Goal: Transaction & Acquisition: Download file/media

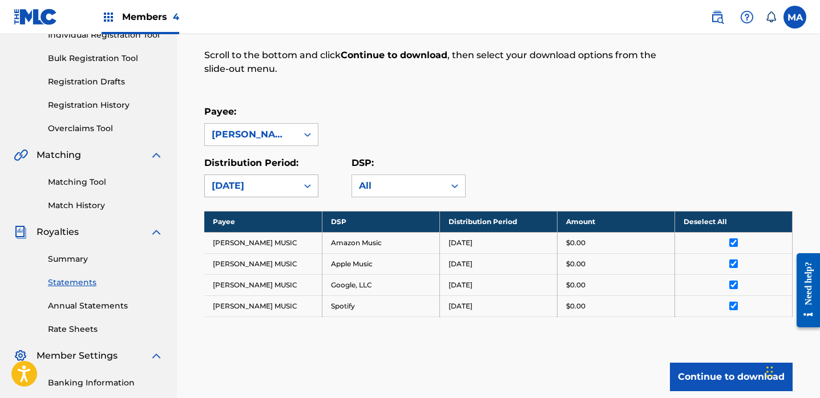
click at [308, 189] on icon at bounding box center [307, 185] width 11 height 11
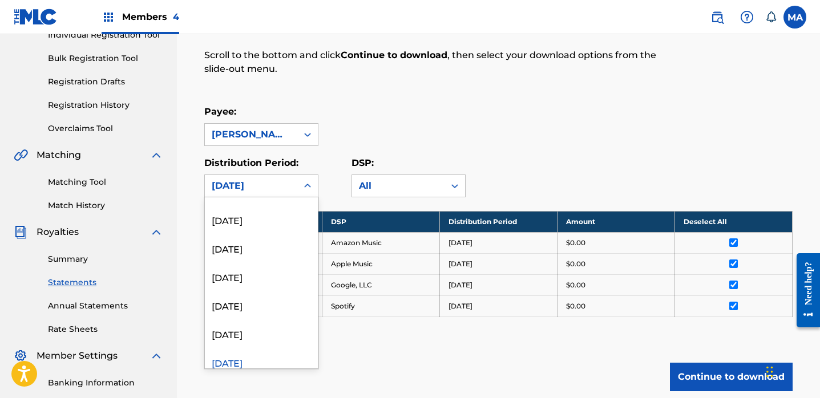
scroll to position [850, 0]
click at [254, 251] on div "[DATE]" at bounding box center [261, 246] width 113 height 29
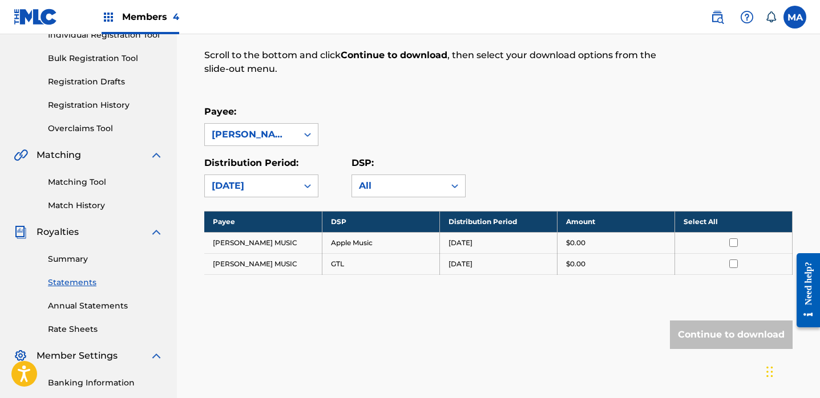
click at [698, 222] on th "Select All" at bounding box center [733, 221] width 118 height 21
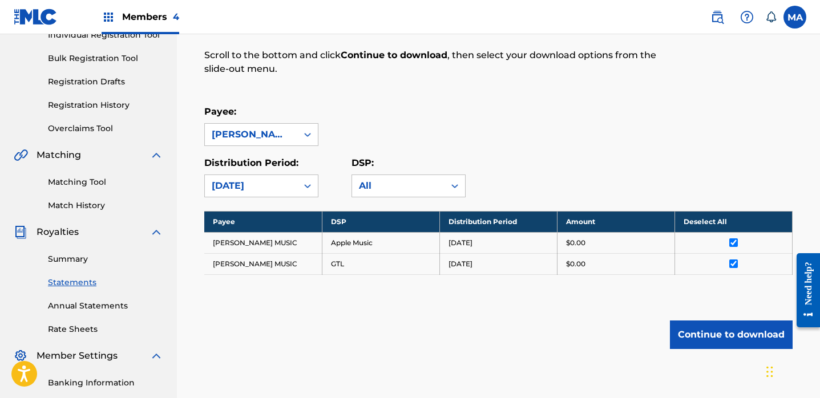
click at [721, 337] on button "Continue to download" at bounding box center [731, 335] width 123 height 29
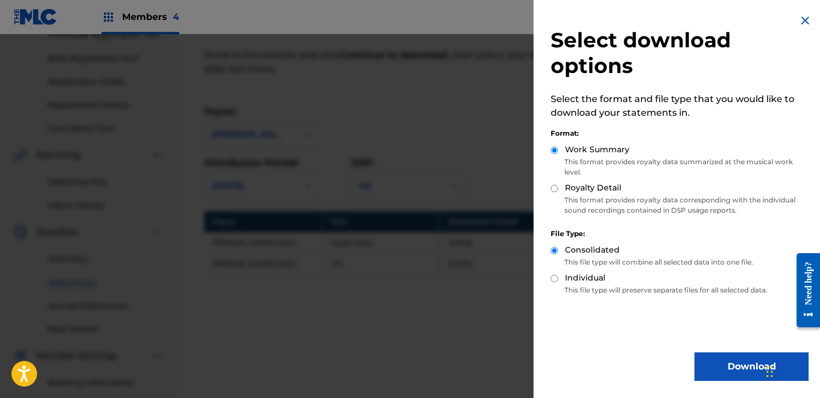
click at [555, 189] on input "Royalty Detail" at bounding box center [554, 188] width 7 height 7
radio input "true"
click at [727, 367] on button "Download" at bounding box center [751, 367] width 114 height 29
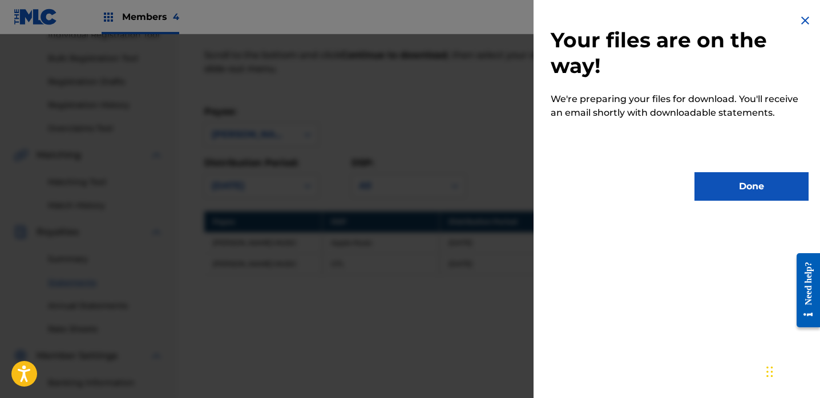
click at [745, 188] on button "Done" at bounding box center [751, 186] width 114 height 29
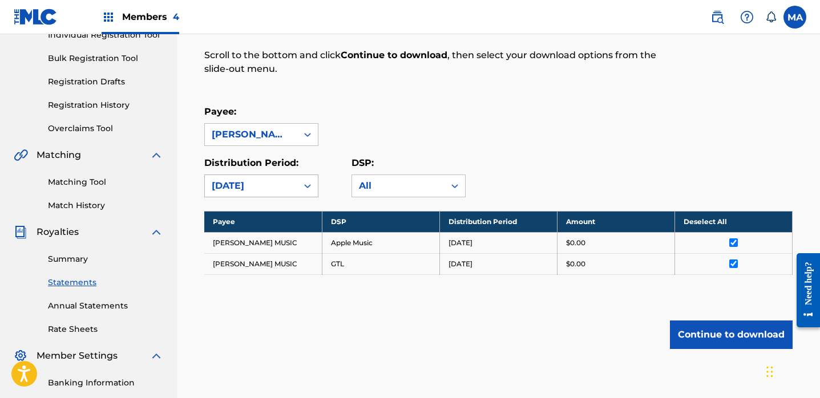
click at [309, 184] on icon at bounding box center [307, 185] width 11 height 11
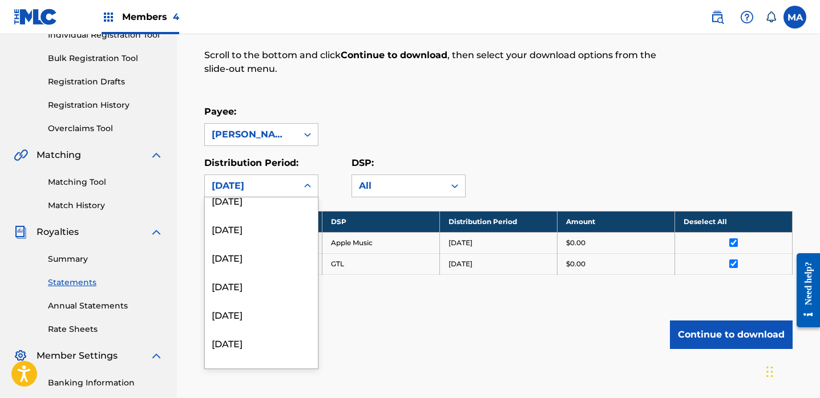
scroll to position [614, 0]
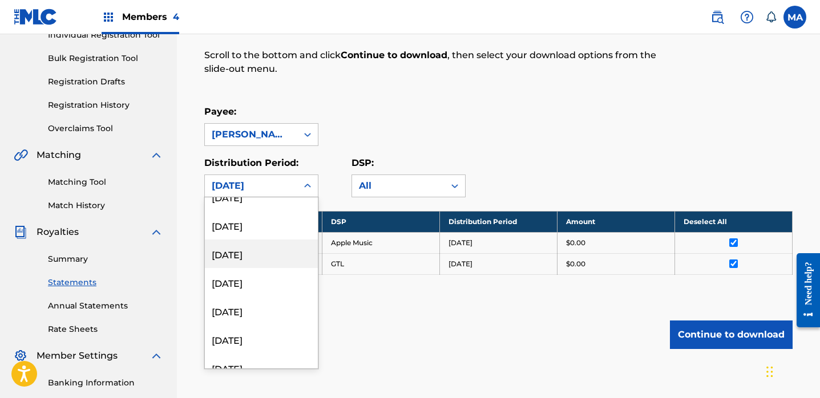
click at [241, 257] on div "[DATE]" at bounding box center [261, 254] width 113 height 29
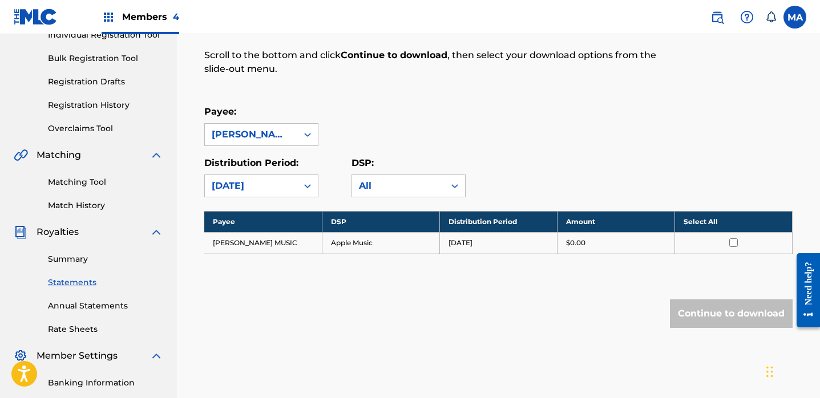
click at [694, 220] on th "Select All" at bounding box center [733, 221] width 118 height 21
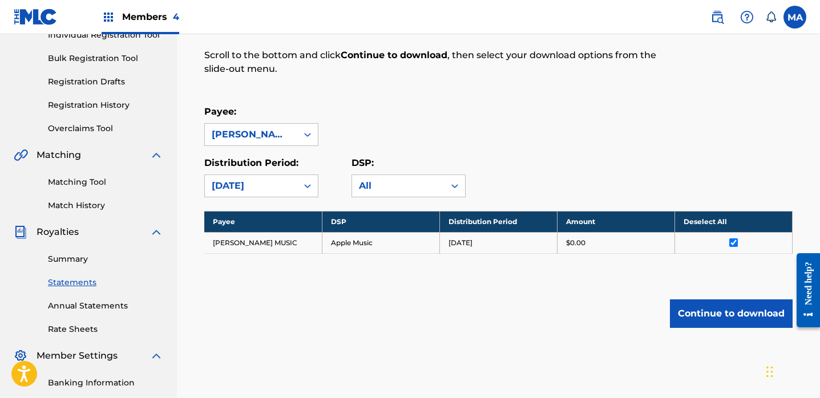
click at [721, 317] on button "Continue to download" at bounding box center [731, 314] width 123 height 29
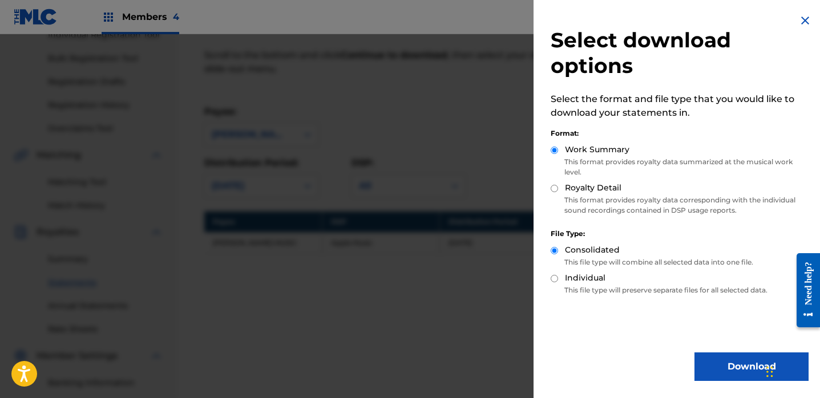
click at [555, 188] on input "Royalty Detail" at bounding box center [554, 188] width 7 height 7
radio input "true"
click at [734, 367] on button "Download" at bounding box center [751, 367] width 114 height 29
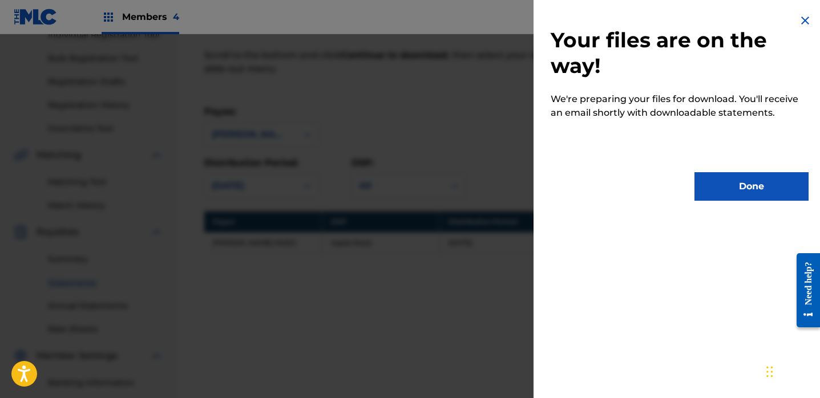
click at [740, 186] on button "Done" at bounding box center [751, 186] width 114 height 29
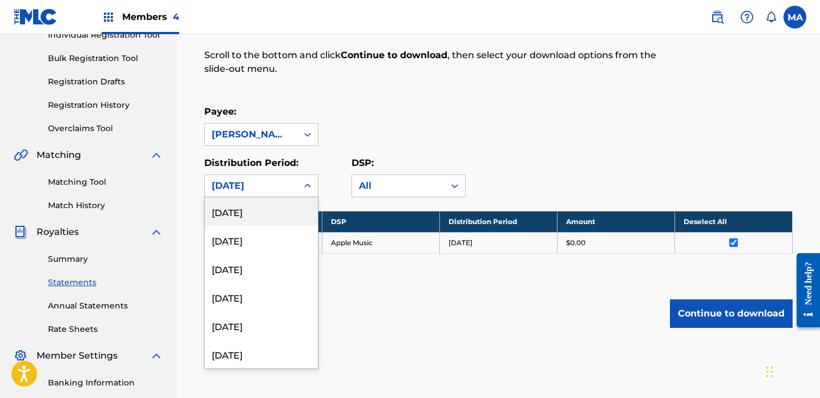
click at [304, 185] on icon at bounding box center [307, 185] width 11 height 11
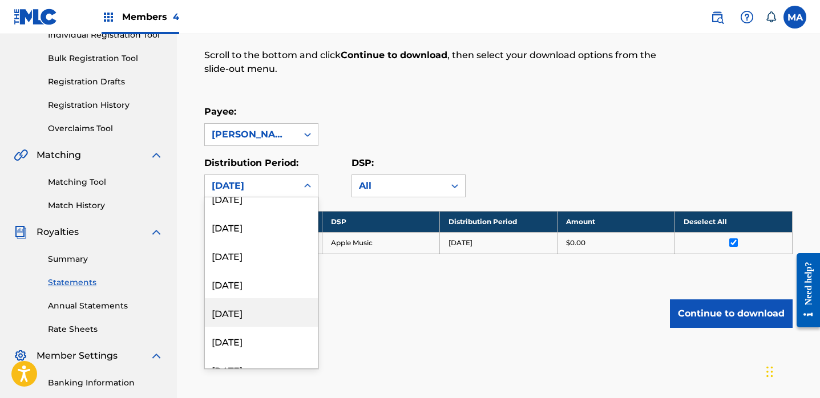
click at [260, 311] on div "[DATE]" at bounding box center [261, 312] width 113 height 29
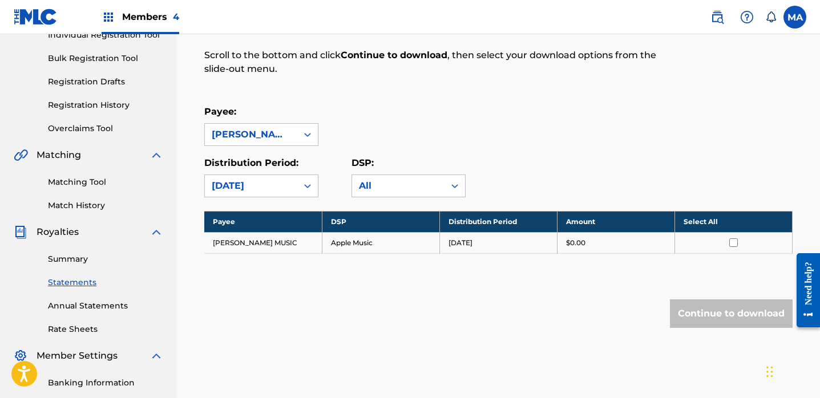
click at [696, 221] on th "Select All" at bounding box center [733, 221] width 118 height 21
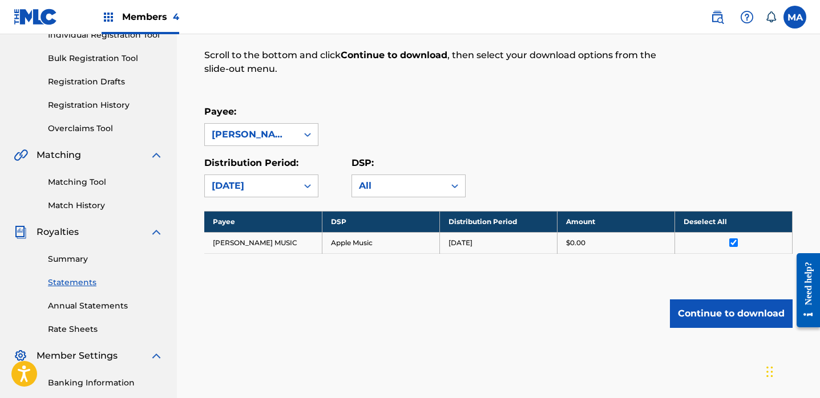
click at [740, 313] on button "Continue to download" at bounding box center [731, 314] width 123 height 29
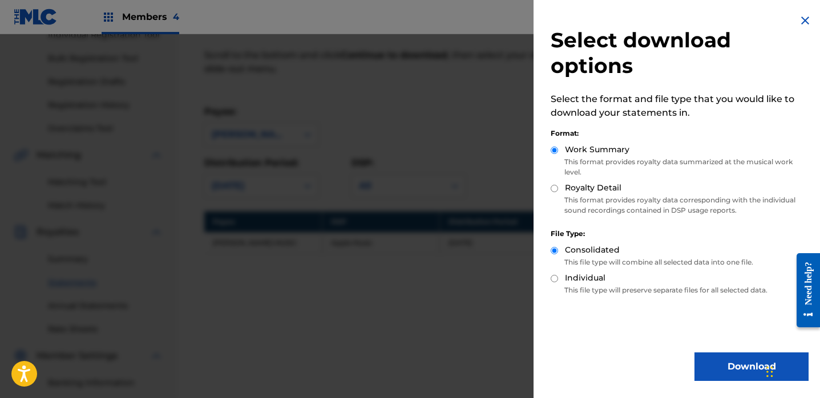
click at [552, 189] on input "Royalty Detail" at bounding box center [554, 188] width 7 height 7
radio input "true"
click at [713, 361] on button "Download" at bounding box center [751, 367] width 114 height 29
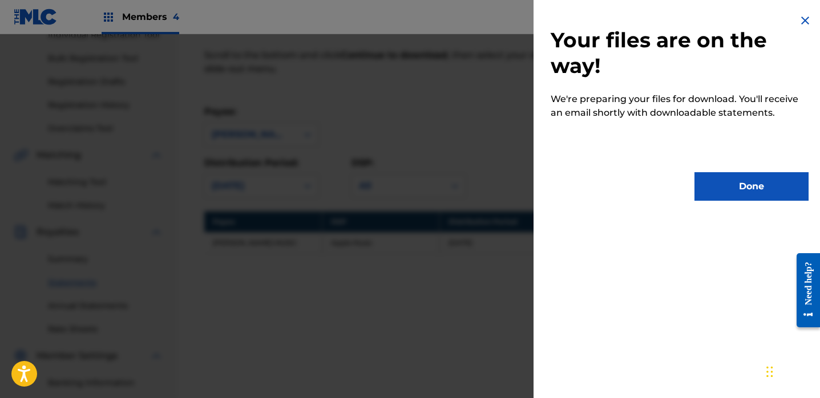
click at [750, 188] on button "Done" at bounding box center [751, 186] width 114 height 29
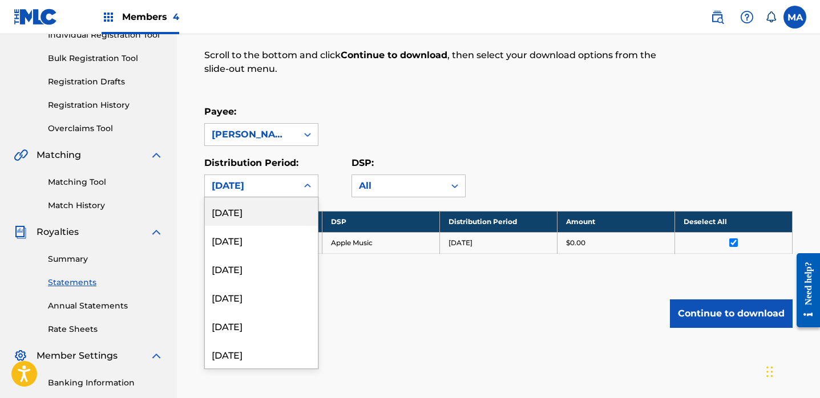
click at [308, 185] on icon at bounding box center [307, 185] width 11 height 11
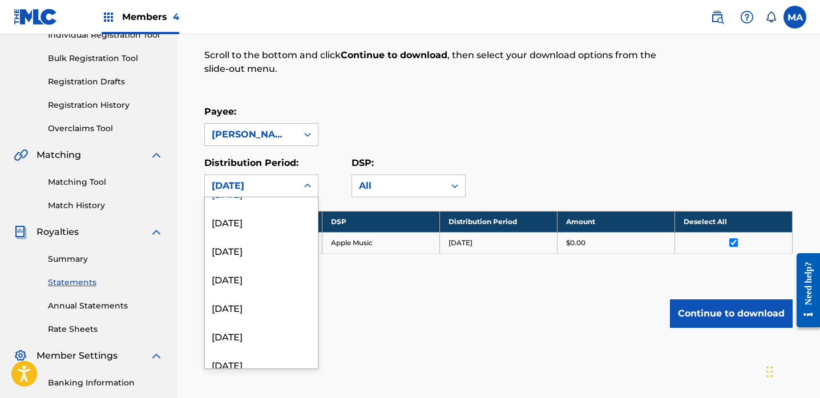
scroll to position [482, 0]
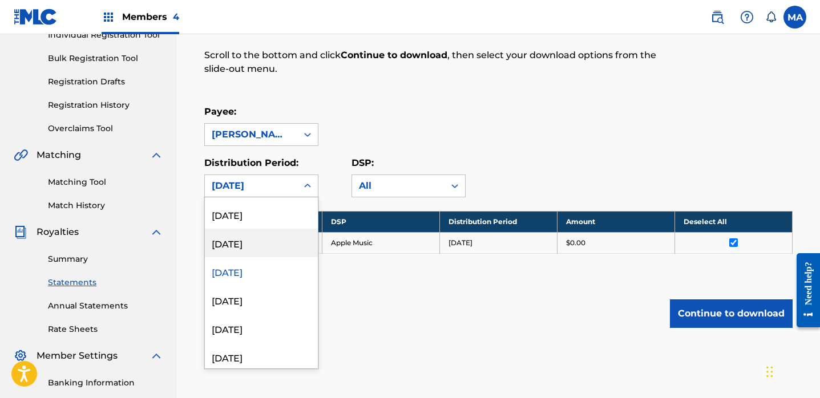
click at [259, 247] on div "[DATE]" at bounding box center [261, 243] width 113 height 29
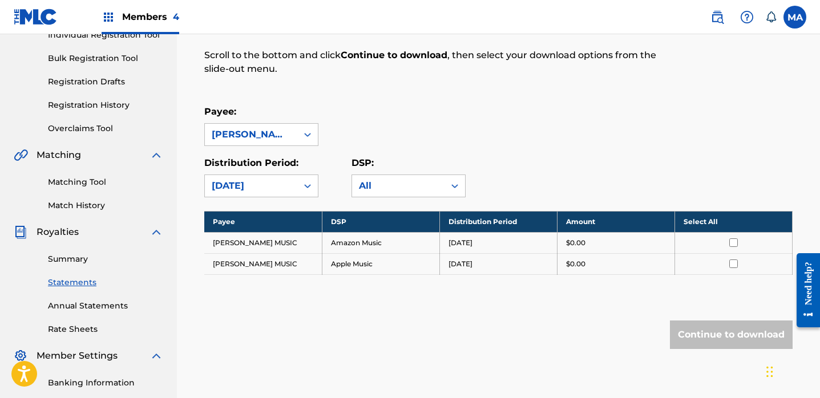
click at [697, 221] on th "Select All" at bounding box center [733, 221] width 118 height 21
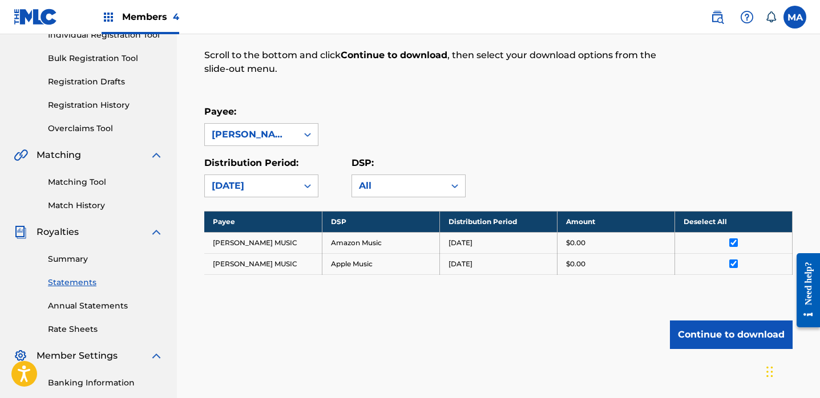
click at [720, 336] on button "Continue to download" at bounding box center [731, 335] width 123 height 29
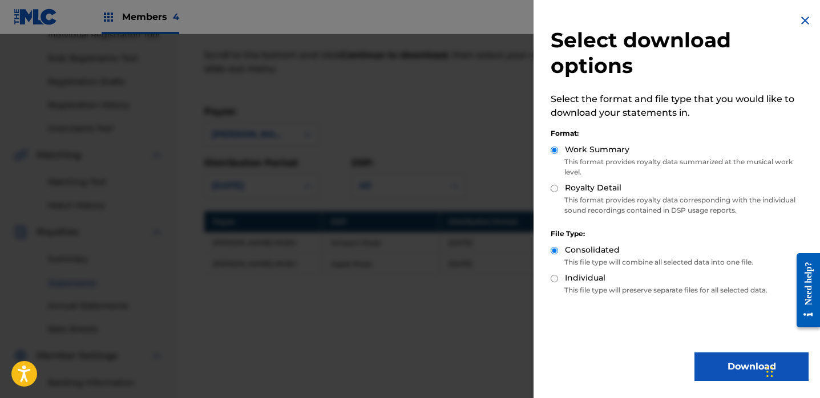
click at [554, 188] on input "Royalty Detail" at bounding box center [554, 188] width 7 height 7
radio input "true"
click at [736, 370] on button "Download" at bounding box center [751, 367] width 114 height 29
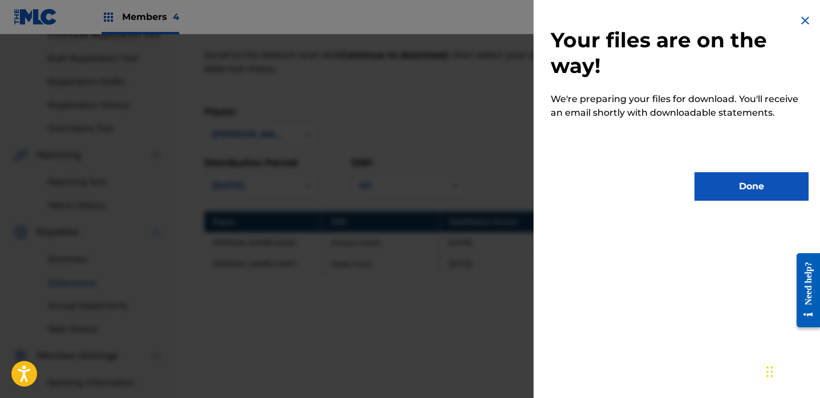
click at [721, 188] on button "Done" at bounding box center [751, 186] width 114 height 29
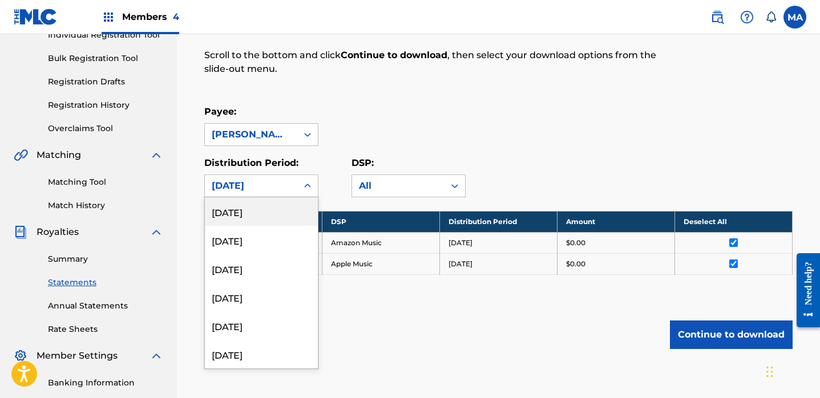
click at [306, 184] on icon at bounding box center [307, 185] width 11 height 11
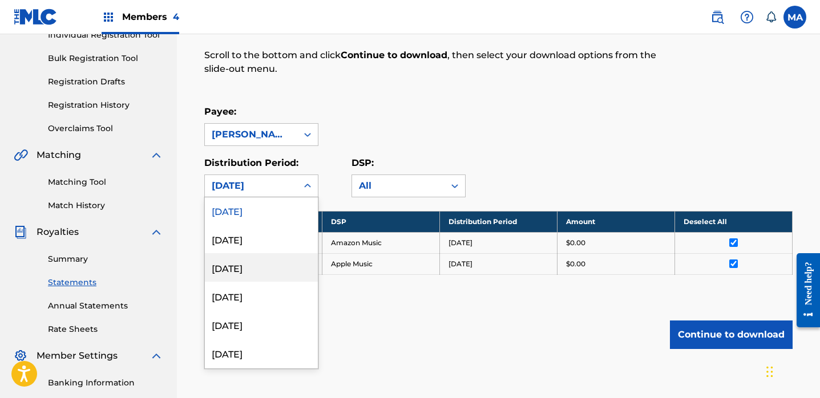
click at [271, 273] on div "[DATE]" at bounding box center [261, 267] width 113 height 29
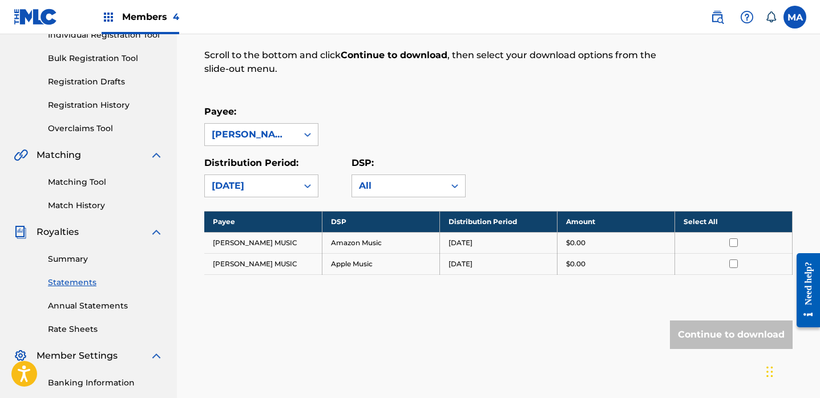
click at [697, 219] on th "Select All" at bounding box center [733, 221] width 118 height 21
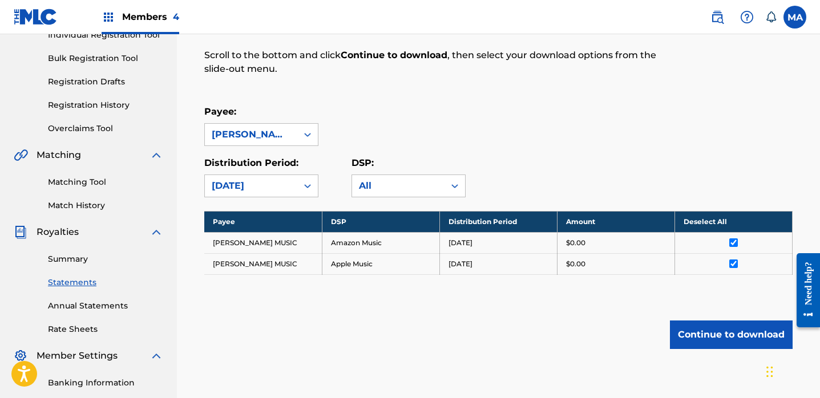
click at [720, 337] on button "Continue to download" at bounding box center [731, 335] width 123 height 29
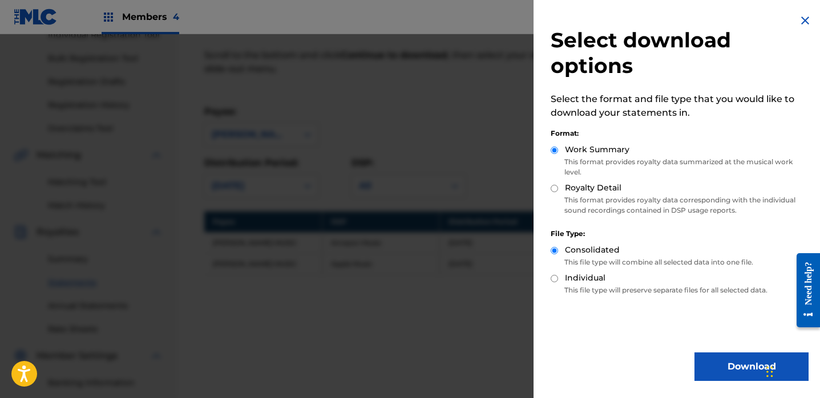
click at [554, 187] on input "Royalty Detail" at bounding box center [554, 188] width 7 height 7
radio input "true"
click at [723, 361] on button "Download" at bounding box center [751, 367] width 114 height 29
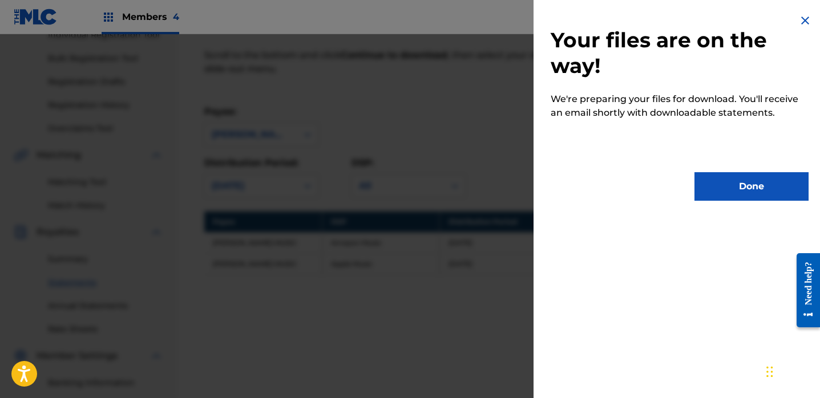
click at [741, 187] on button "Done" at bounding box center [751, 186] width 114 height 29
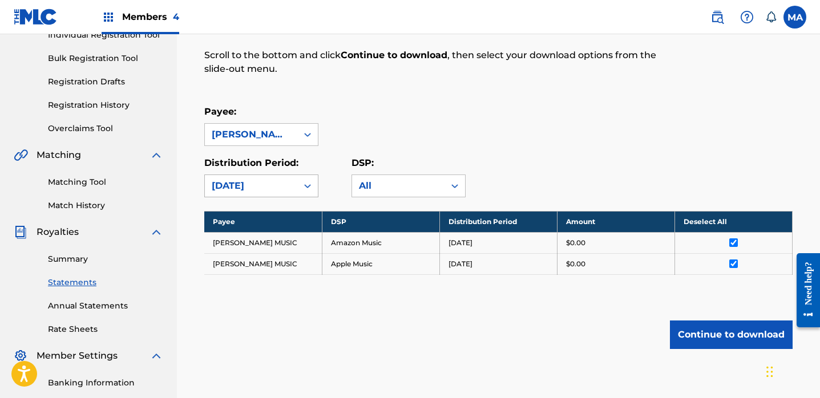
click at [305, 183] on icon at bounding box center [307, 185] width 11 height 11
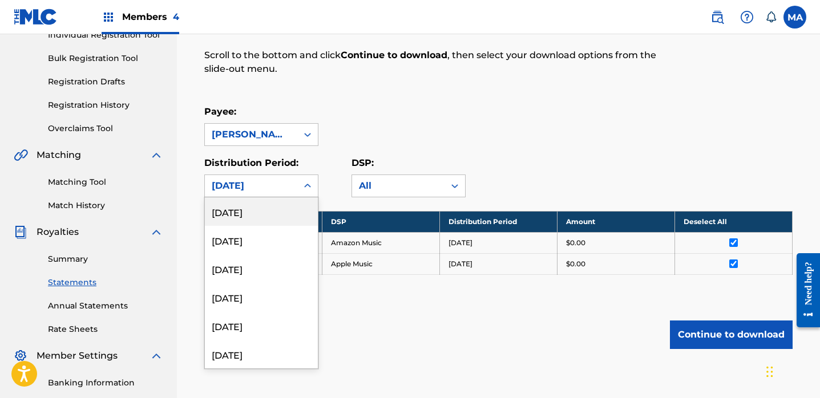
click at [310, 187] on icon at bounding box center [307, 185] width 11 height 11
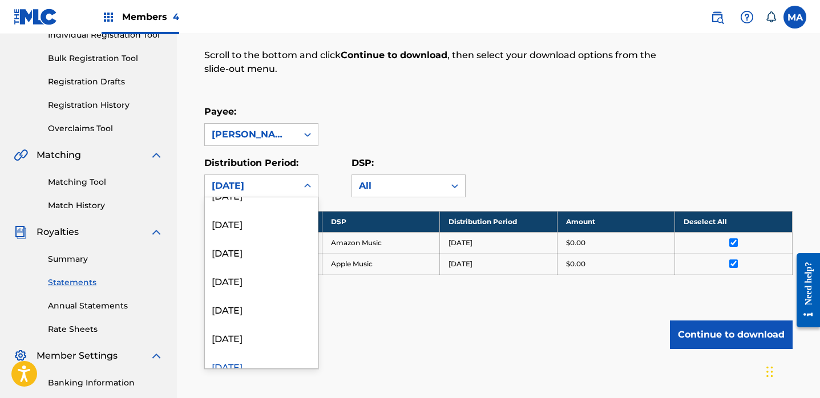
scroll to position [403, 0]
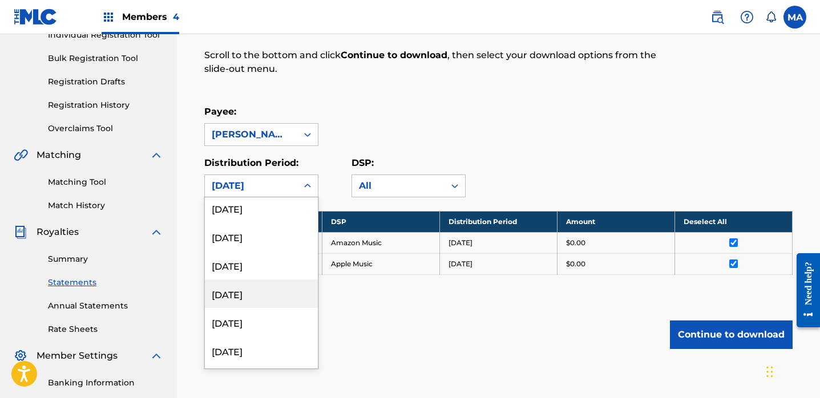
click at [250, 297] on div "[DATE]" at bounding box center [261, 294] width 113 height 29
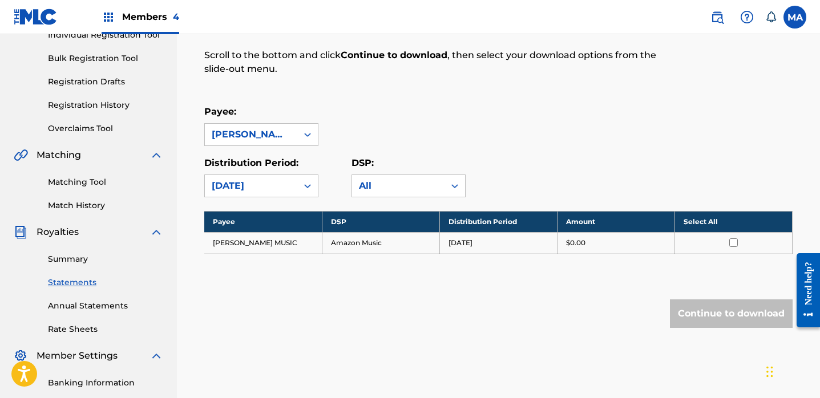
click at [700, 222] on th "Select All" at bounding box center [733, 221] width 118 height 21
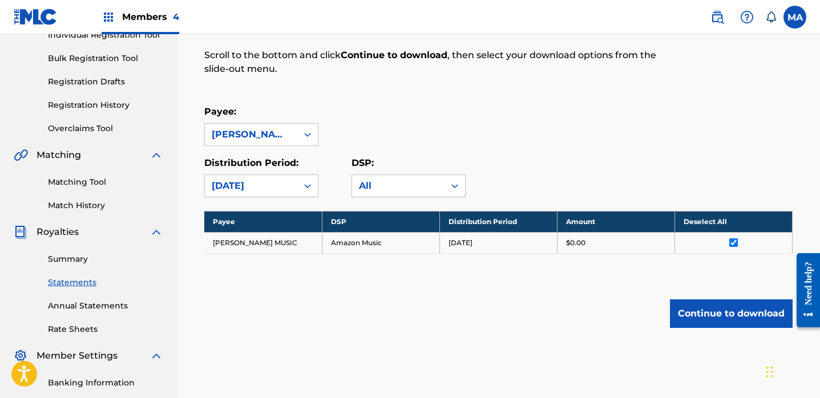
click at [702, 313] on button "Continue to download" at bounding box center [731, 314] width 123 height 29
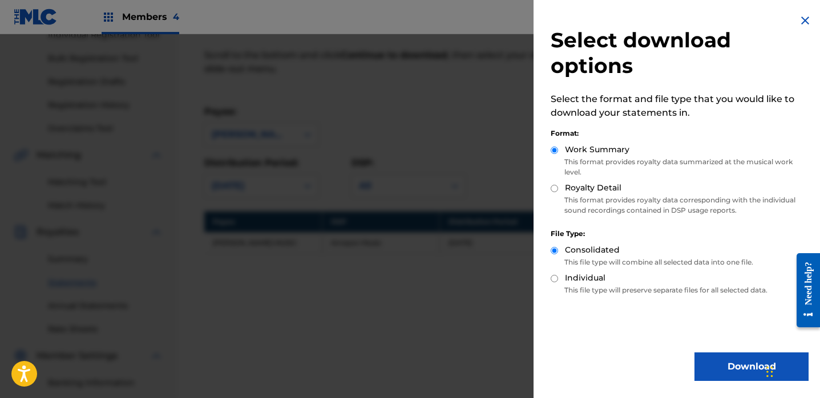
click at [555, 188] on input "Royalty Detail" at bounding box center [554, 188] width 7 height 7
radio input "true"
click at [734, 367] on button "Download" at bounding box center [751, 367] width 114 height 29
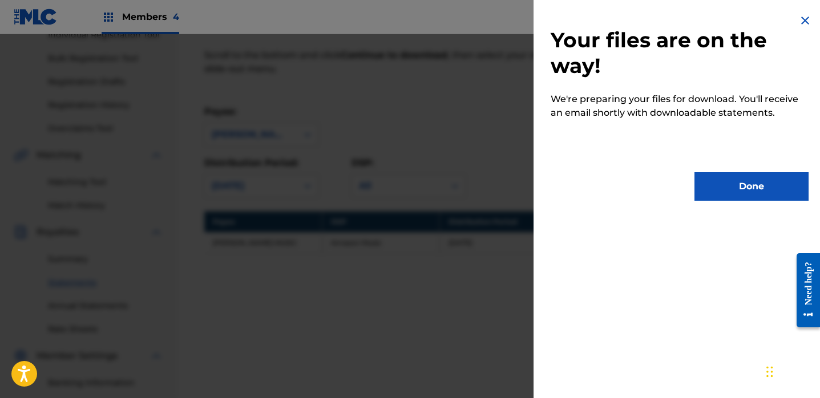
click at [738, 189] on button "Done" at bounding box center [751, 186] width 114 height 29
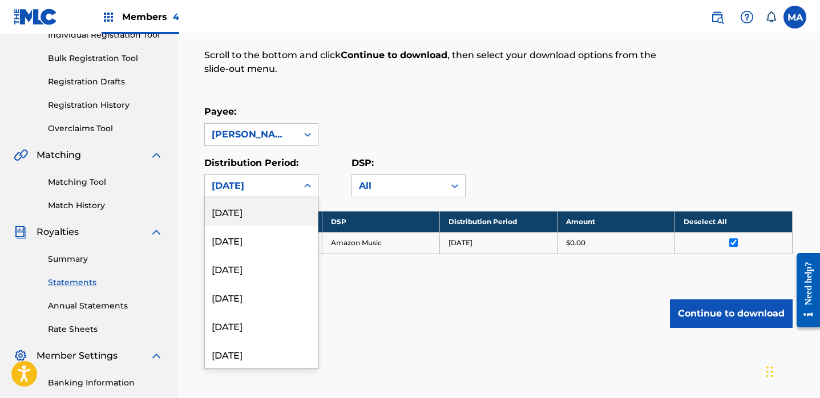
click at [309, 185] on icon at bounding box center [307, 186] width 7 height 4
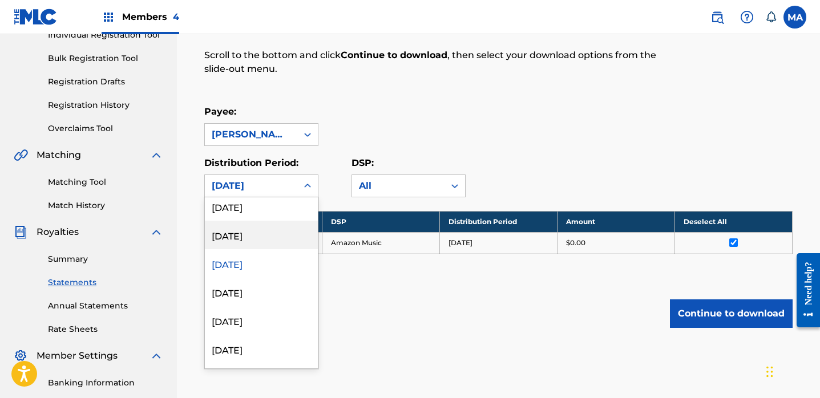
click at [239, 237] on div "[DATE]" at bounding box center [261, 235] width 113 height 29
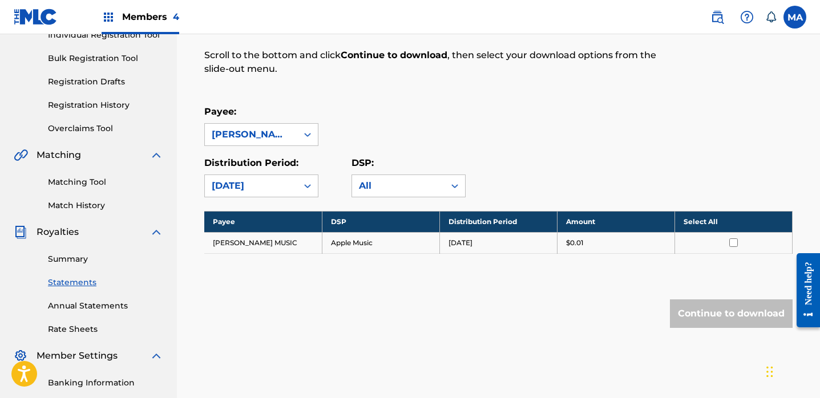
click at [701, 221] on th "Select All" at bounding box center [733, 221] width 118 height 21
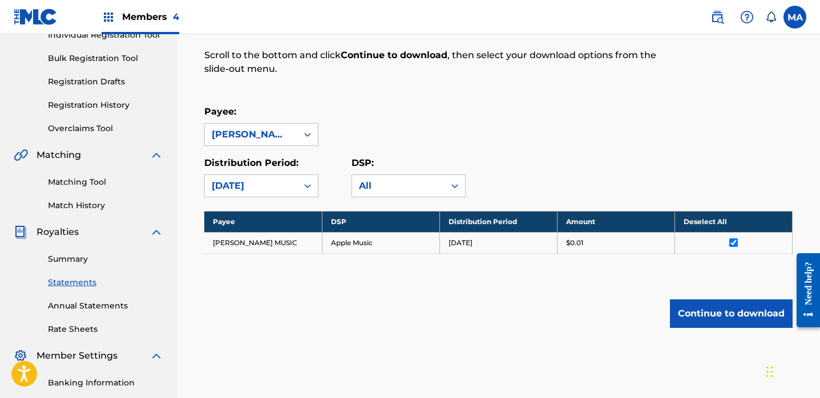
click at [720, 314] on button "Continue to download" at bounding box center [731, 314] width 123 height 29
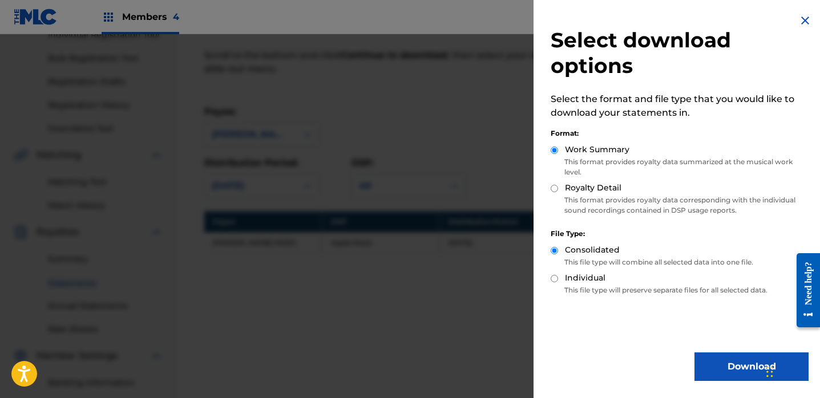
click at [556, 187] on input "Royalty Detail" at bounding box center [554, 188] width 7 height 7
radio input "true"
click at [735, 369] on button "Download" at bounding box center [751, 367] width 114 height 29
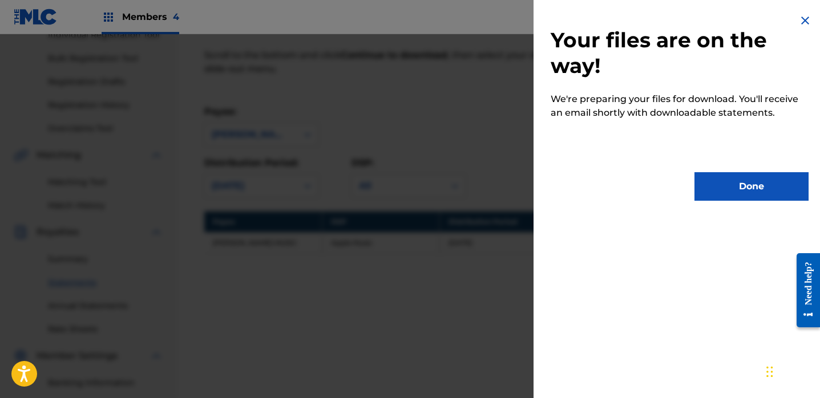
click at [711, 189] on button "Done" at bounding box center [751, 186] width 114 height 29
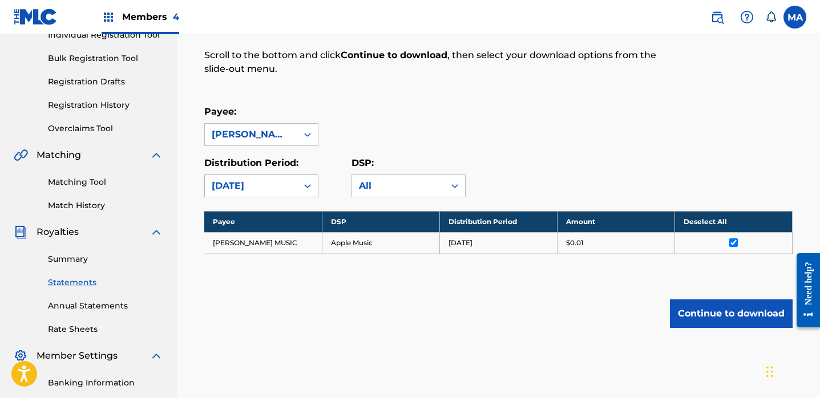
click at [307, 185] on icon at bounding box center [307, 185] width 11 height 11
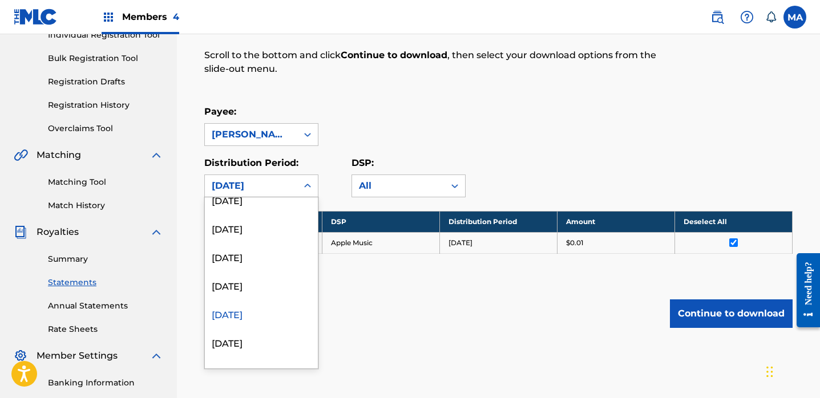
scroll to position [359, 0]
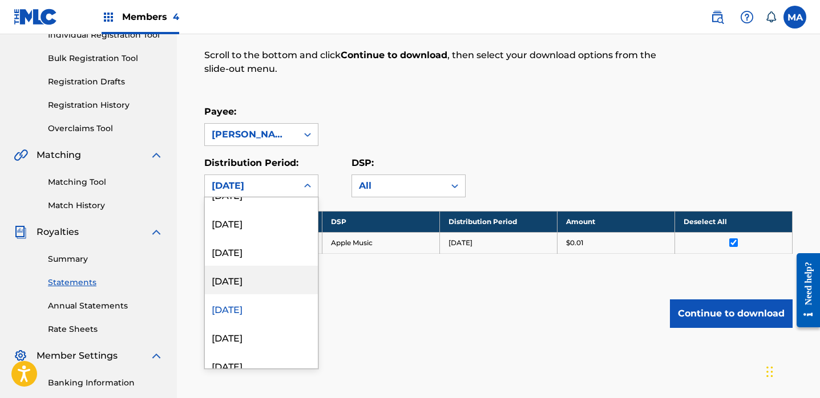
click at [236, 283] on div "[DATE]" at bounding box center [261, 280] width 113 height 29
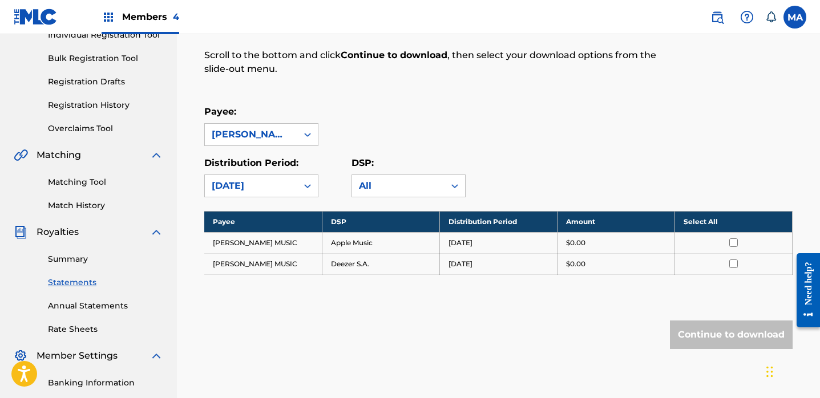
click at [697, 217] on th "Select All" at bounding box center [733, 221] width 118 height 21
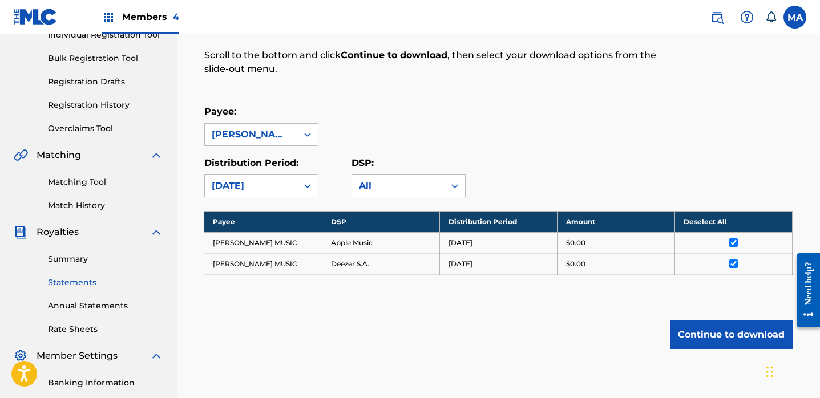
click at [730, 333] on button "Continue to download" at bounding box center [731, 335] width 123 height 29
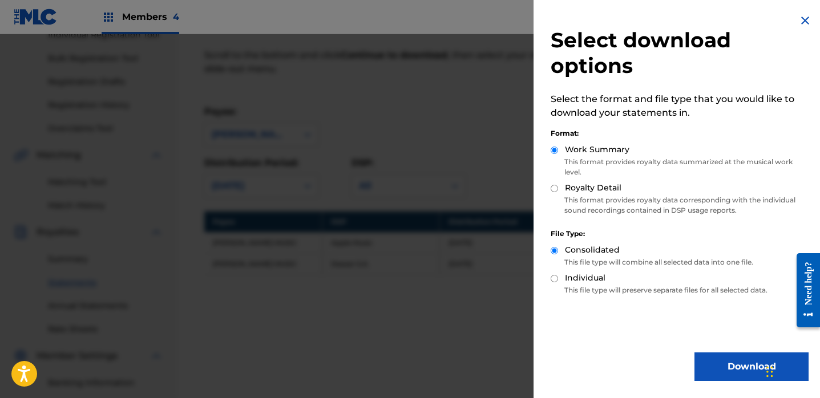
click at [553, 192] on input "Royalty Detail" at bounding box center [554, 188] width 7 height 7
radio input "true"
click at [734, 366] on button "Download" at bounding box center [751, 367] width 114 height 29
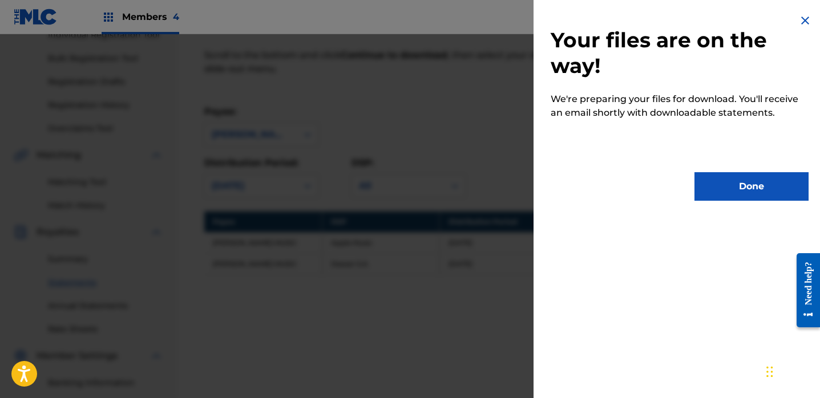
click at [736, 188] on button "Done" at bounding box center [751, 186] width 114 height 29
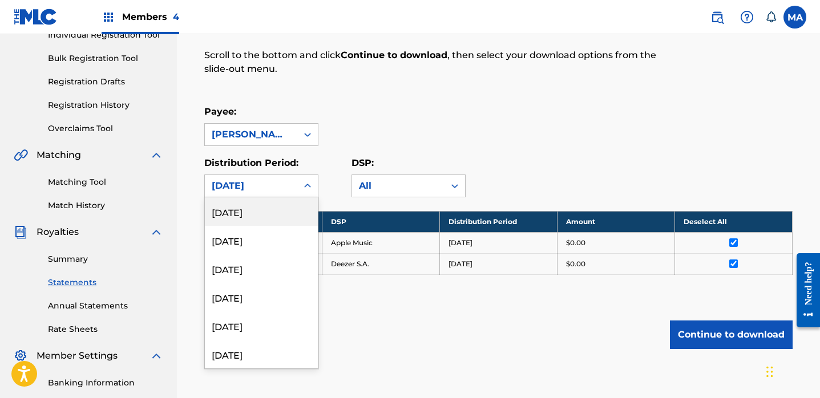
click at [304, 183] on icon at bounding box center [307, 185] width 11 height 11
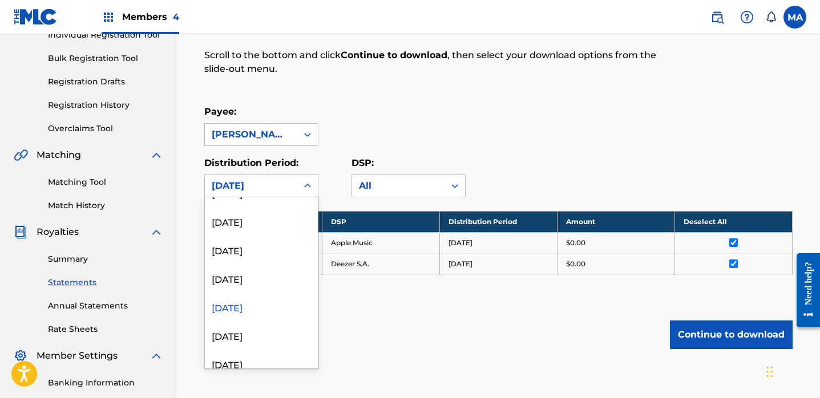
scroll to position [345, 0]
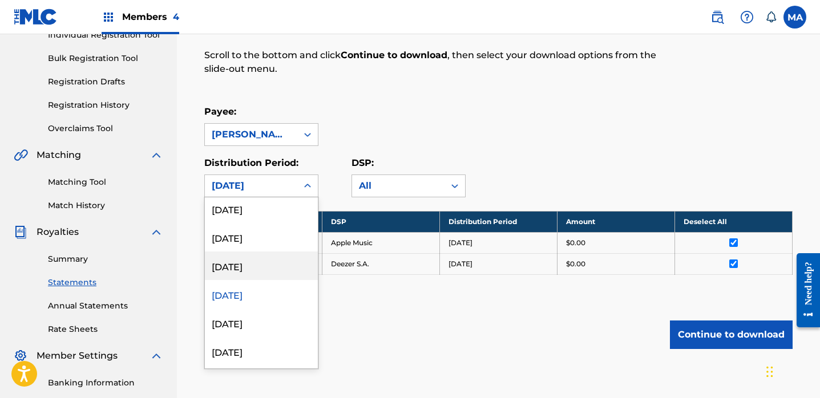
click at [250, 268] on div "[DATE]" at bounding box center [261, 266] width 113 height 29
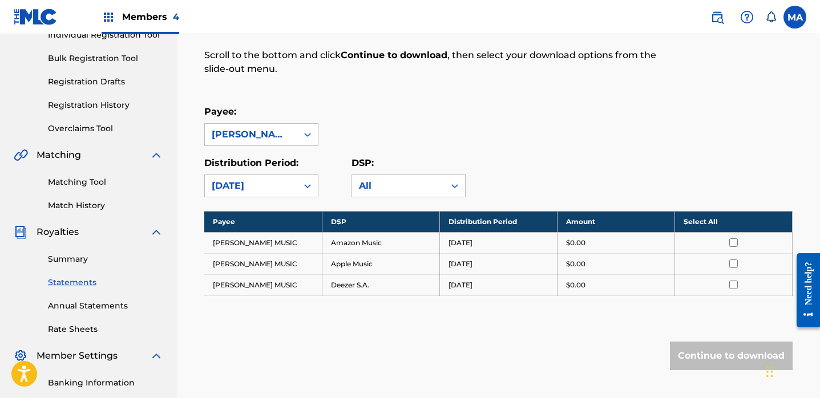
click at [701, 223] on th "Select All" at bounding box center [733, 221] width 118 height 21
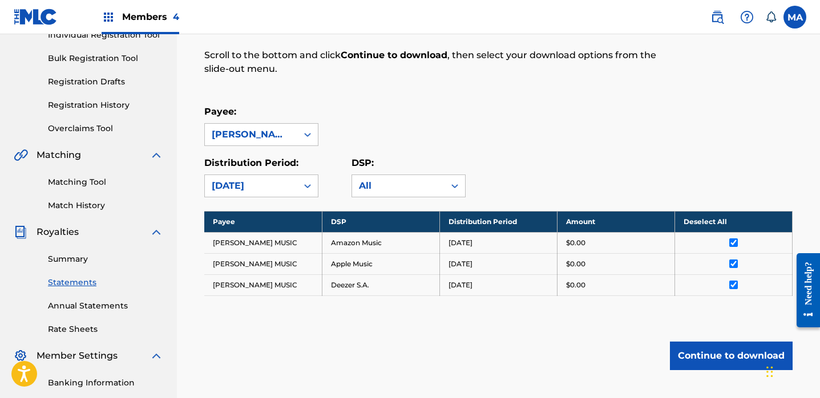
click at [720, 362] on button "Continue to download" at bounding box center [731, 356] width 123 height 29
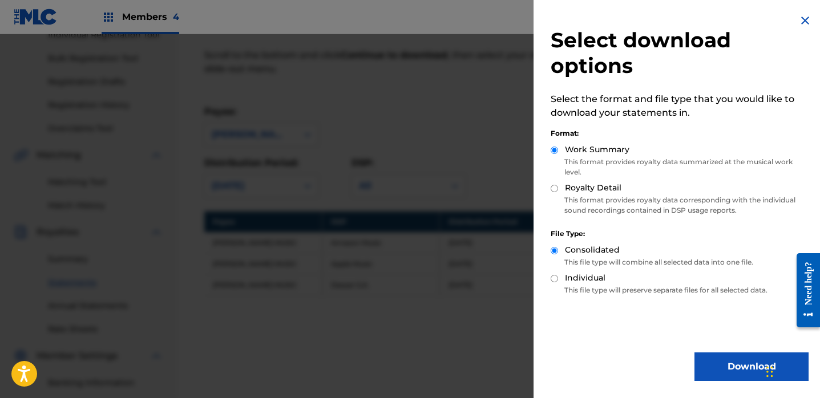
click at [555, 188] on input "Royalty Detail" at bounding box center [554, 188] width 7 height 7
radio input "true"
click at [724, 373] on button "Download" at bounding box center [751, 367] width 114 height 29
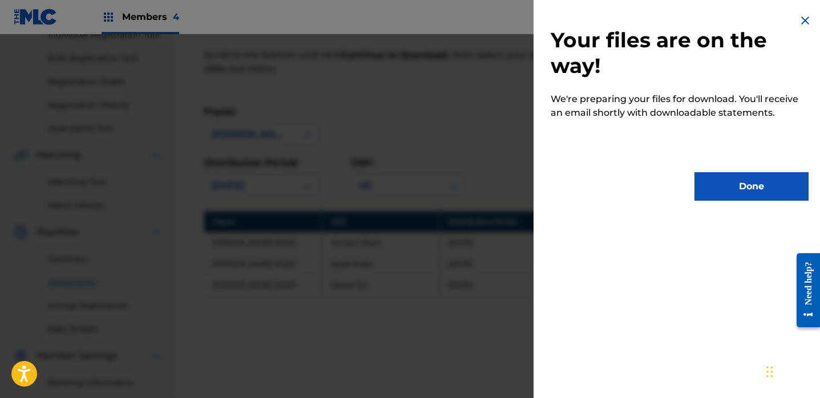
click at [721, 190] on button "Done" at bounding box center [751, 186] width 114 height 29
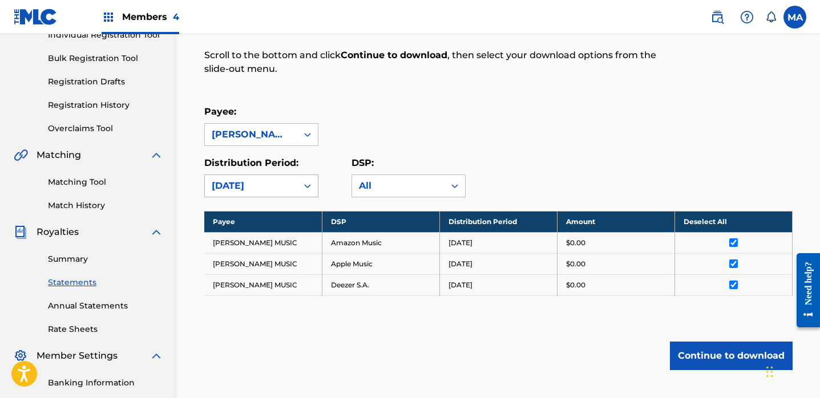
click at [307, 184] on icon at bounding box center [307, 185] width 11 height 11
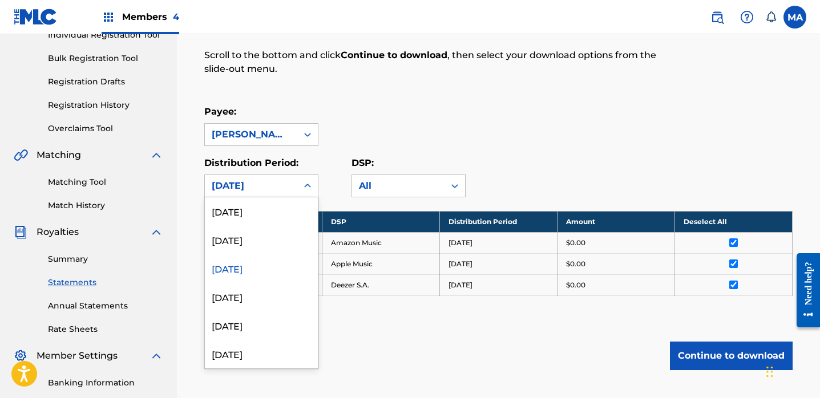
scroll to position [370, 0]
click at [244, 213] on div "[DATE]" at bounding box center [261, 212] width 113 height 29
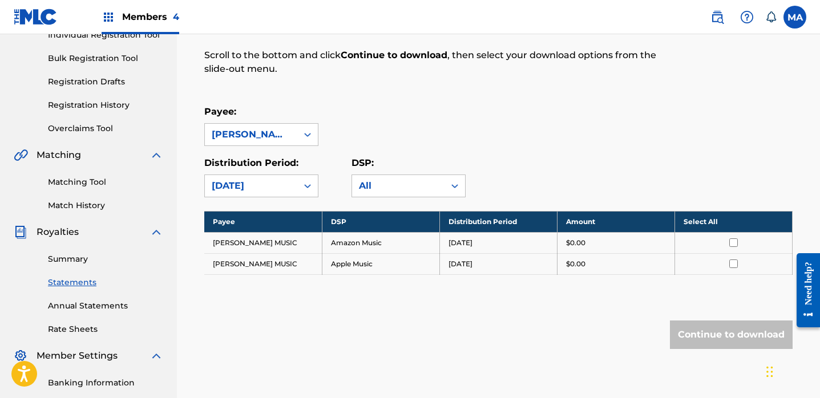
click at [704, 220] on th "Select All" at bounding box center [733, 221] width 118 height 21
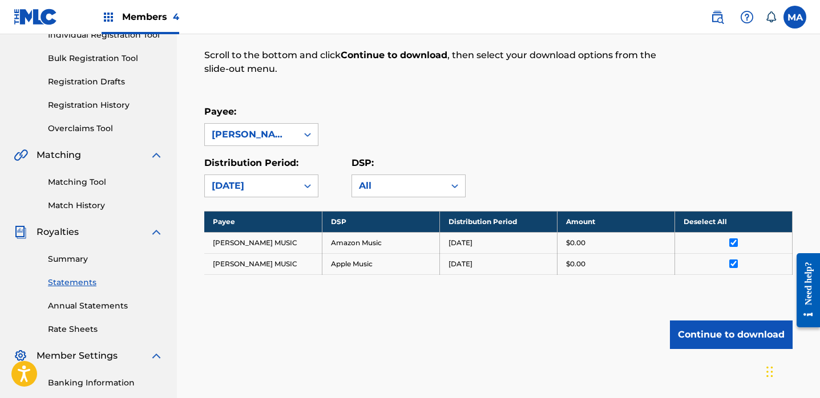
click at [732, 338] on button "Continue to download" at bounding box center [731, 335] width 123 height 29
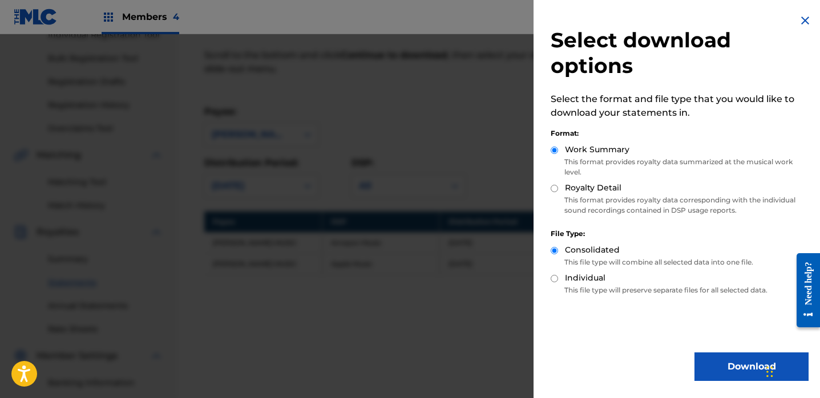
click at [554, 188] on input "Royalty Detail" at bounding box center [554, 188] width 7 height 7
radio input "true"
click at [729, 369] on button "Download" at bounding box center [751, 367] width 114 height 29
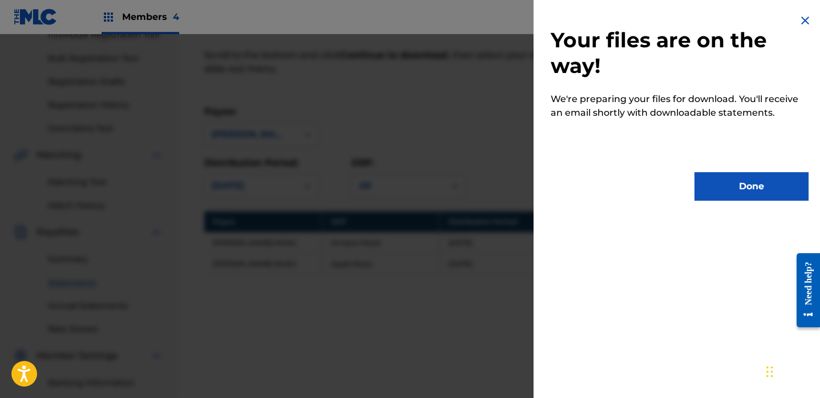
click at [736, 183] on button "Done" at bounding box center [751, 186] width 114 height 29
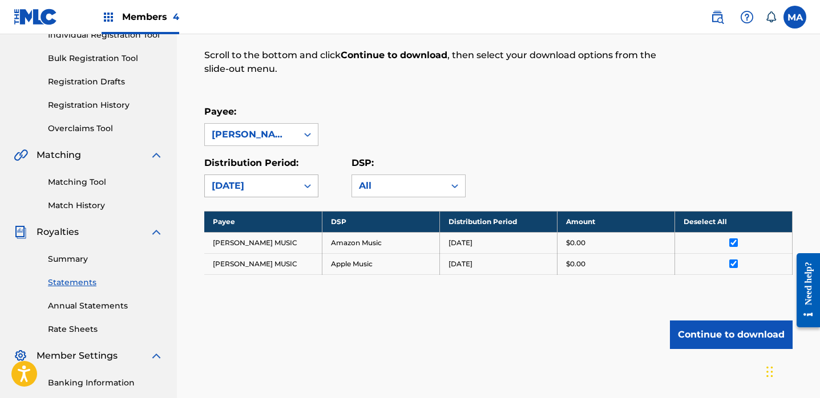
click at [308, 188] on icon at bounding box center [307, 185] width 11 height 11
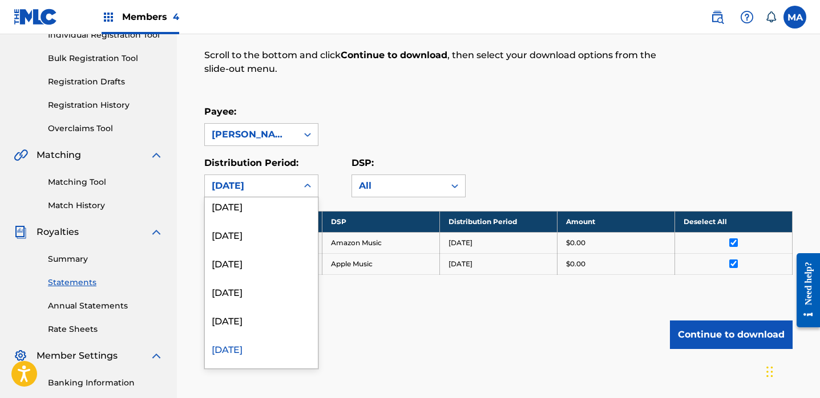
scroll to position [281, 0]
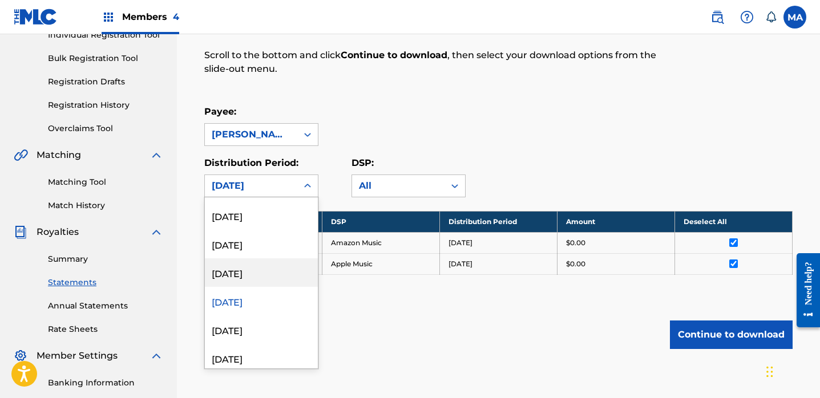
click at [257, 278] on div "[DATE]" at bounding box center [261, 272] width 113 height 29
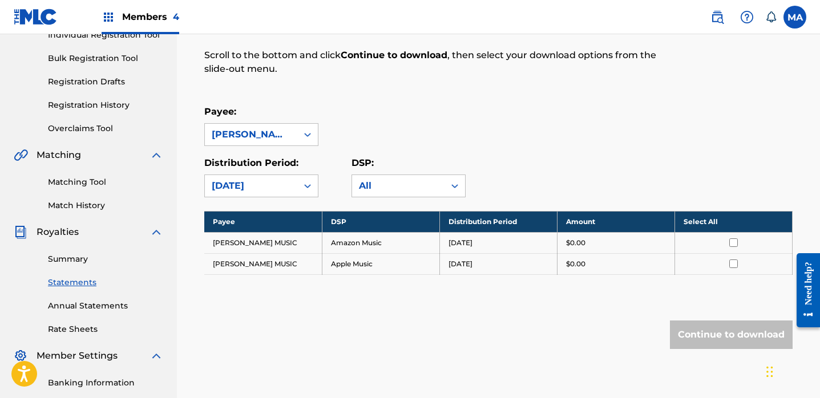
click at [695, 221] on th "Select All" at bounding box center [733, 221] width 118 height 21
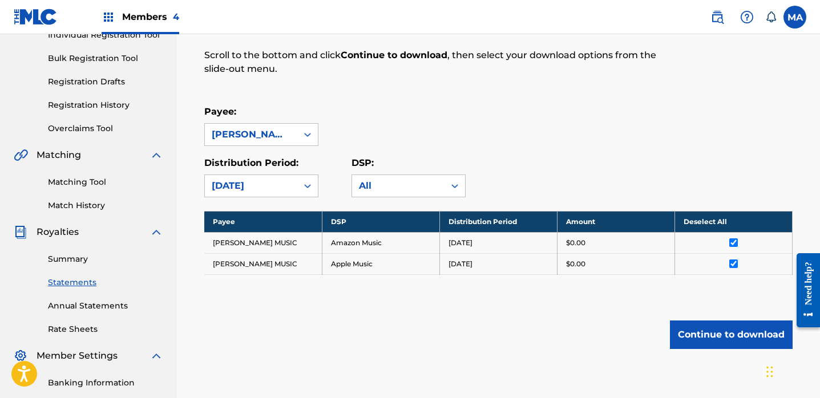
click at [718, 336] on button "Continue to download" at bounding box center [731, 335] width 123 height 29
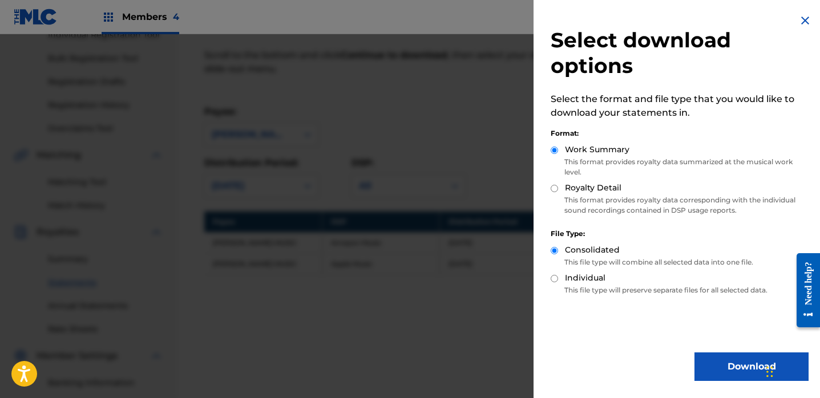
click at [555, 189] on input "Royalty Detail" at bounding box center [554, 188] width 7 height 7
radio input "true"
click at [737, 366] on button "Download" at bounding box center [751, 367] width 114 height 29
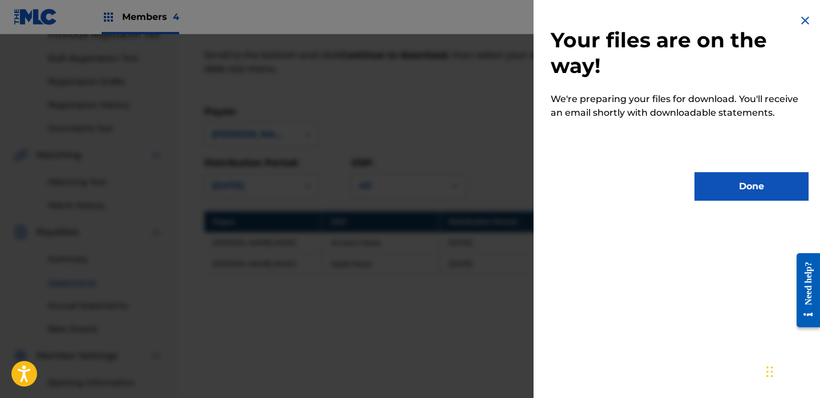
click at [738, 191] on button "Done" at bounding box center [751, 186] width 114 height 29
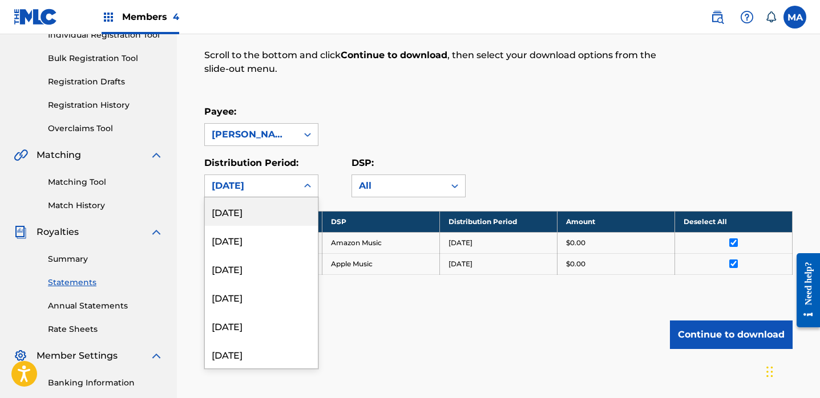
click at [307, 185] on icon at bounding box center [307, 185] width 11 height 11
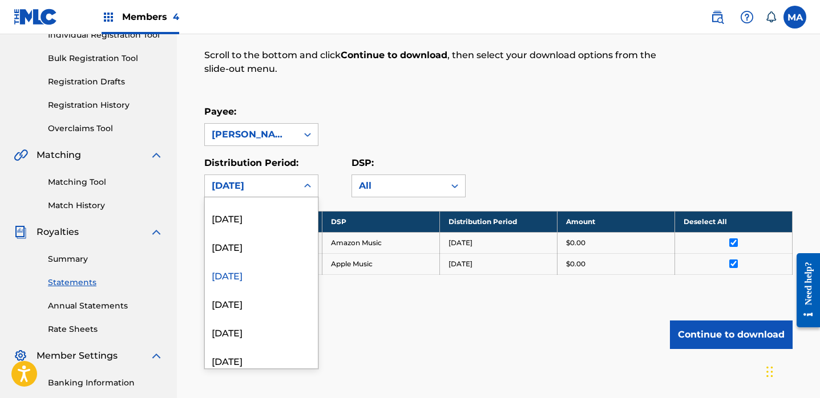
scroll to position [292, 0]
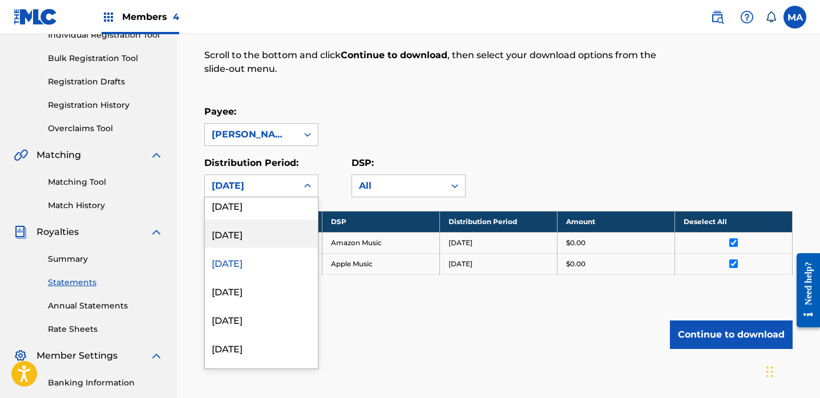
click at [264, 238] on div "[DATE]" at bounding box center [261, 234] width 113 height 29
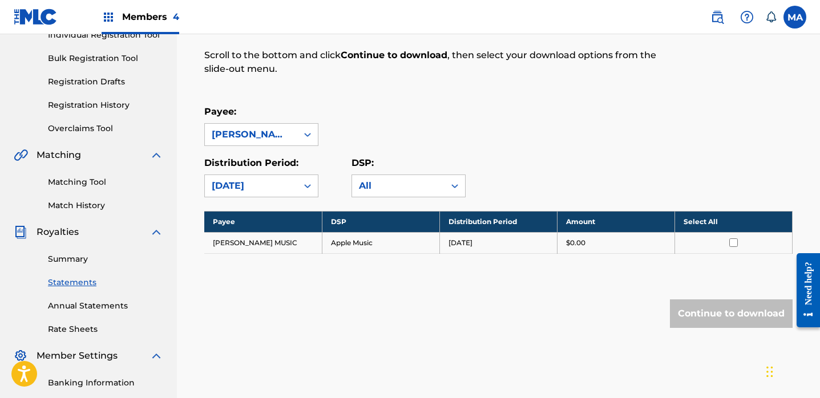
click at [693, 222] on th "Select All" at bounding box center [733, 221] width 118 height 21
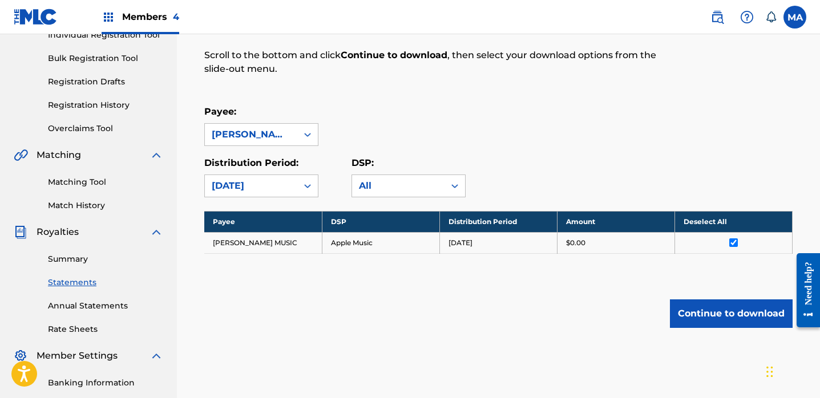
click at [720, 316] on button "Continue to download" at bounding box center [731, 314] width 123 height 29
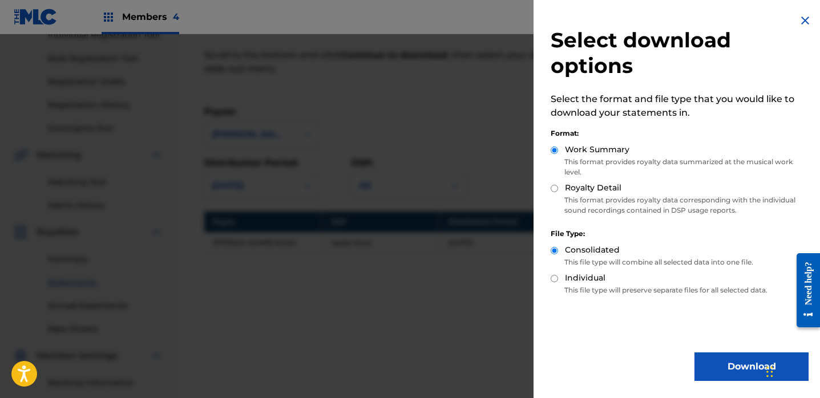
click at [556, 187] on input "Royalty Detail" at bounding box center [554, 188] width 7 height 7
radio input "true"
click at [725, 366] on button "Download" at bounding box center [751, 367] width 114 height 29
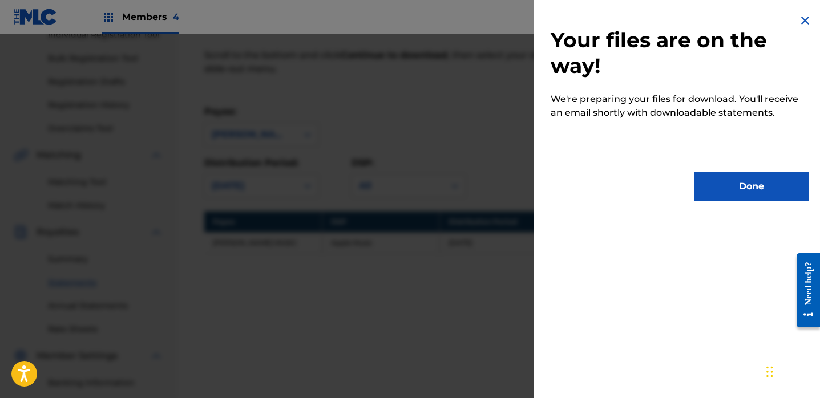
click at [734, 191] on button "Done" at bounding box center [751, 186] width 114 height 29
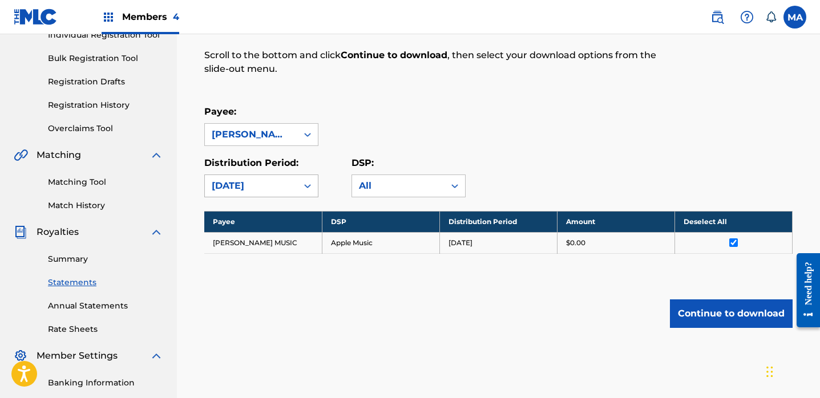
click at [308, 184] on icon at bounding box center [307, 185] width 11 height 11
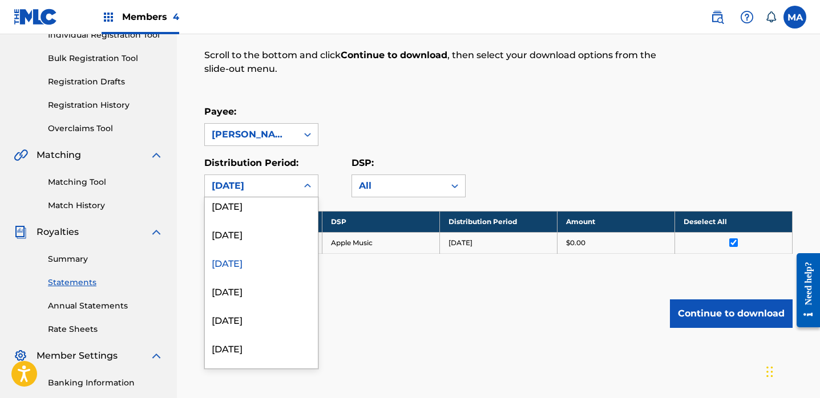
scroll to position [265, 0]
click at [262, 236] on div "[DATE]" at bounding box center [261, 231] width 113 height 29
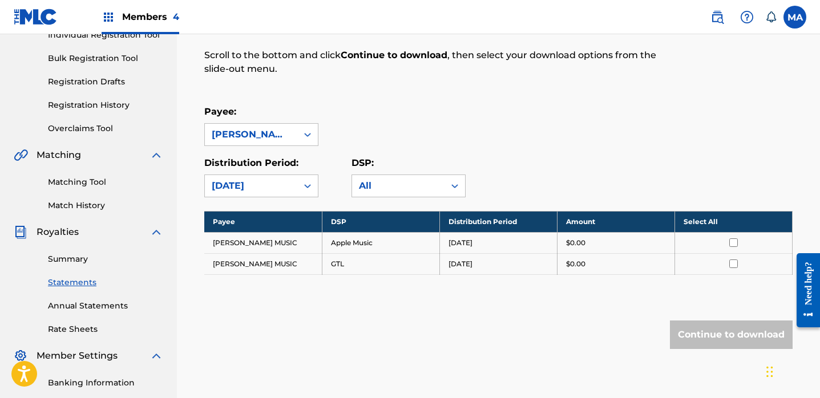
click at [698, 220] on th "Select All" at bounding box center [733, 221] width 118 height 21
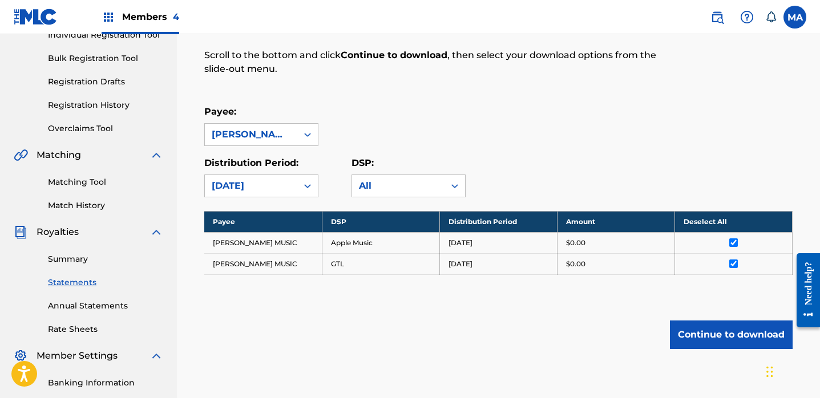
click at [722, 335] on button "Continue to download" at bounding box center [731, 335] width 123 height 29
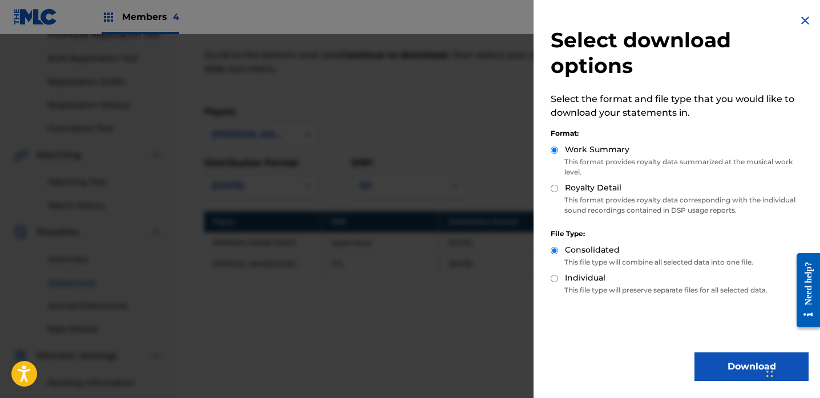
click at [554, 186] on input "Royalty Detail" at bounding box center [554, 188] width 7 height 7
radio input "true"
click at [733, 364] on button "Download" at bounding box center [751, 367] width 114 height 29
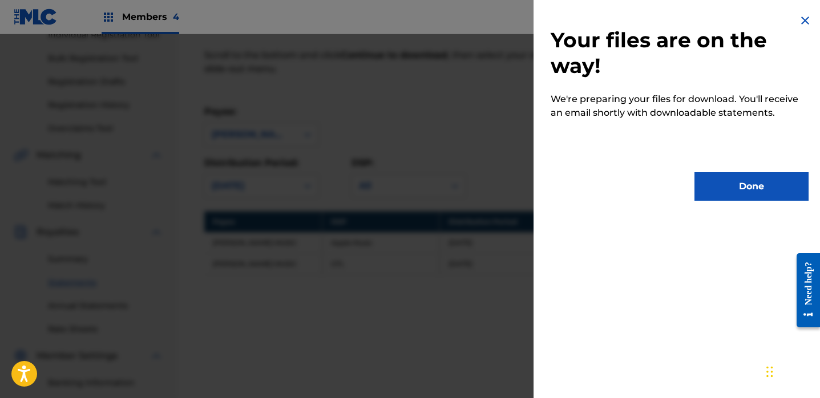
click at [761, 192] on button "Done" at bounding box center [751, 186] width 114 height 29
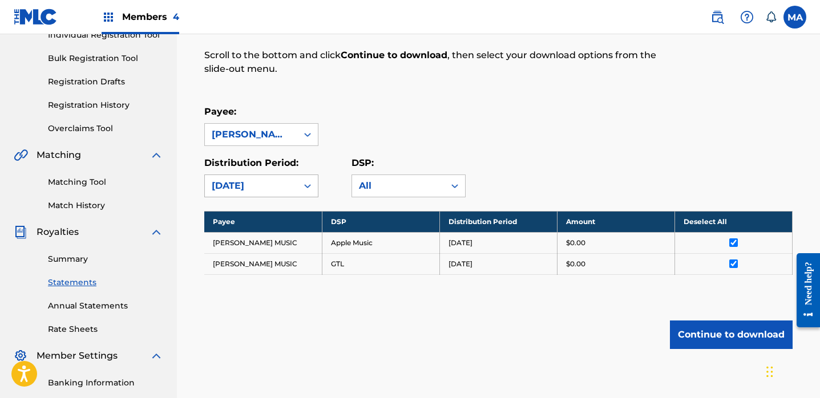
click at [307, 184] on icon at bounding box center [307, 185] width 11 height 11
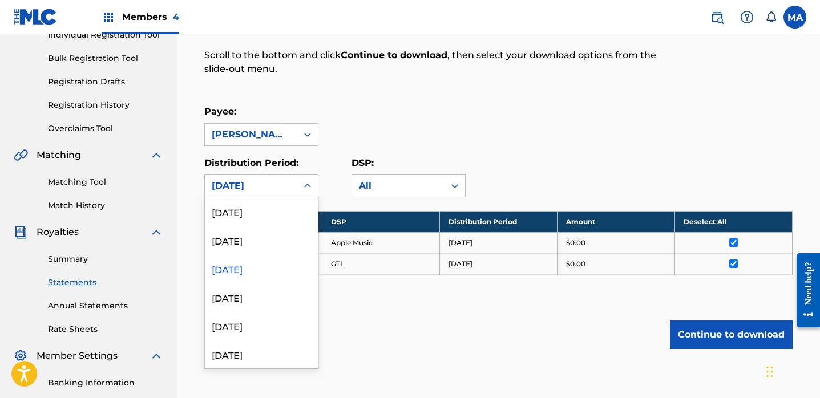
scroll to position [231, 0]
click at [269, 237] on div "[DATE]" at bounding box center [261, 237] width 113 height 29
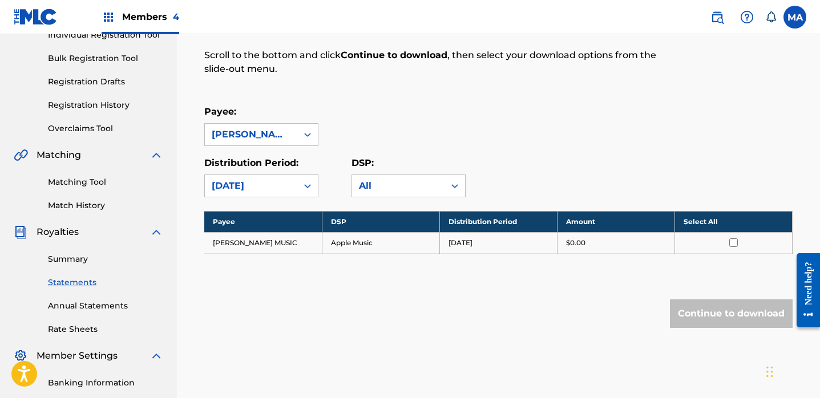
click at [694, 221] on th "Select All" at bounding box center [733, 221] width 118 height 21
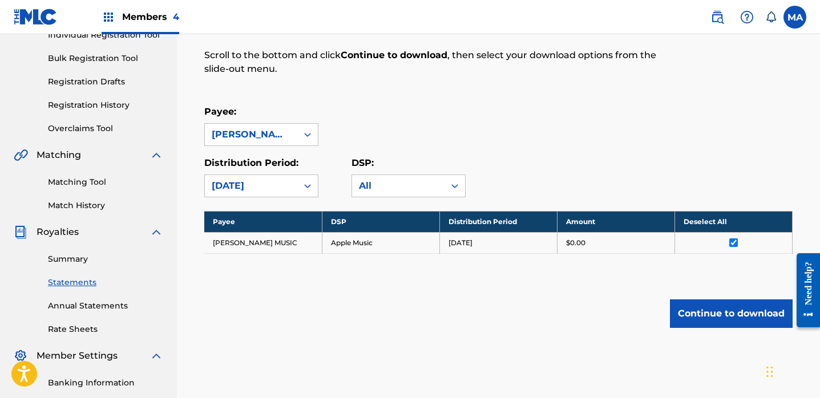
click at [725, 314] on button "Continue to download" at bounding box center [731, 314] width 123 height 29
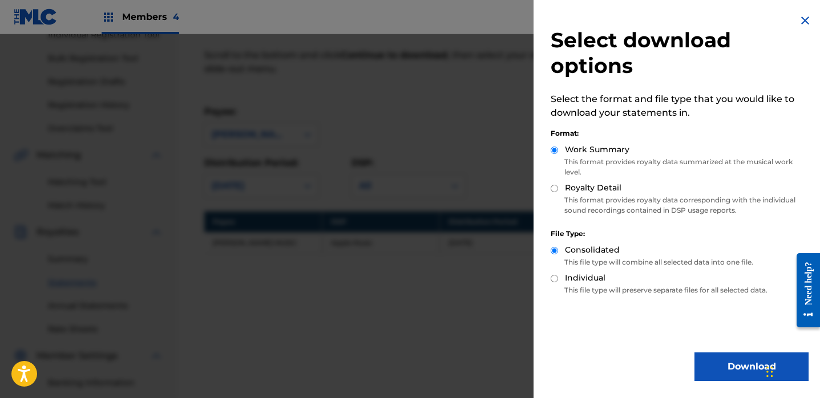
click at [553, 188] on input "Royalty Detail" at bounding box center [554, 188] width 7 height 7
radio input "true"
click at [738, 366] on button "Download" at bounding box center [751, 367] width 114 height 29
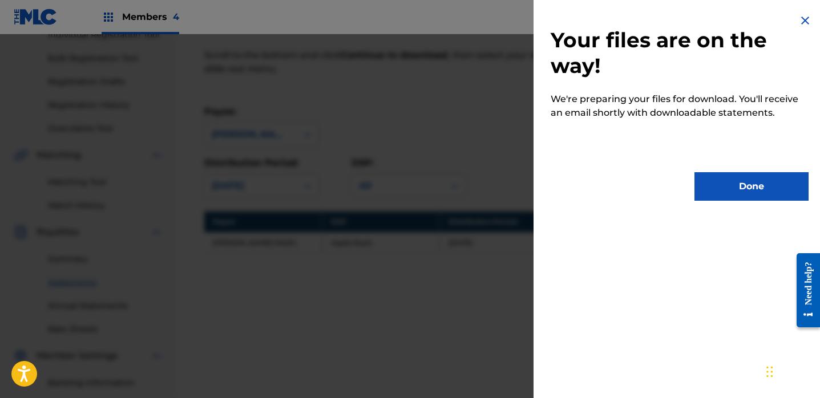
click at [741, 191] on button "Done" at bounding box center [751, 186] width 114 height 29
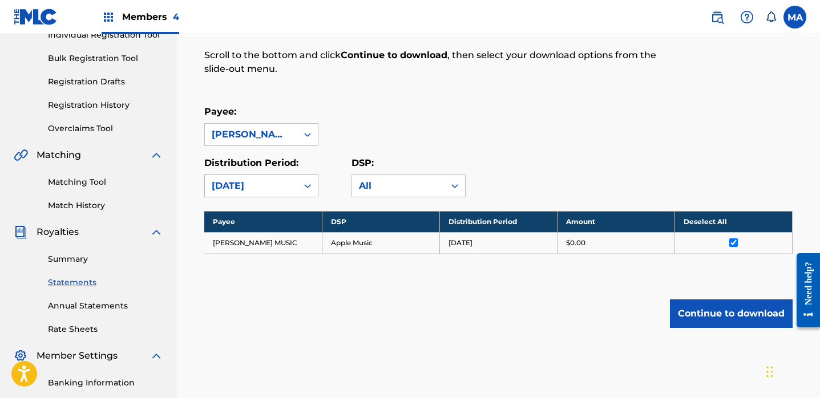
click at [308, 188] on icon at bounding box center [307, 185] width 11 height 11
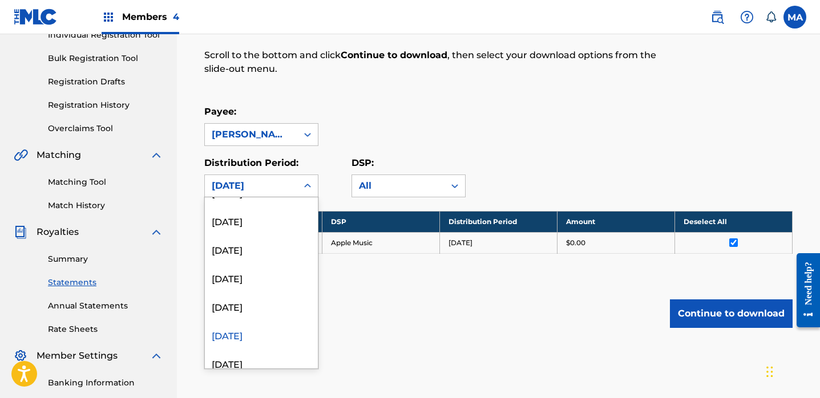
scroll to position [146, 0]
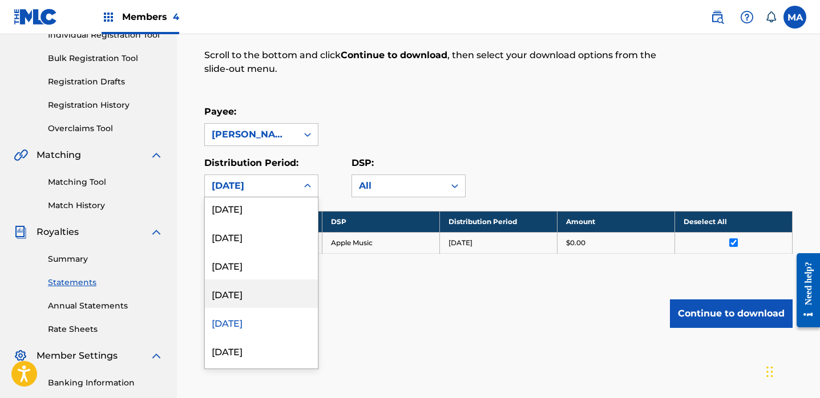
click at [270, 298] on div "[DATE]" at bounding box center [261, 294] width 113 height 29
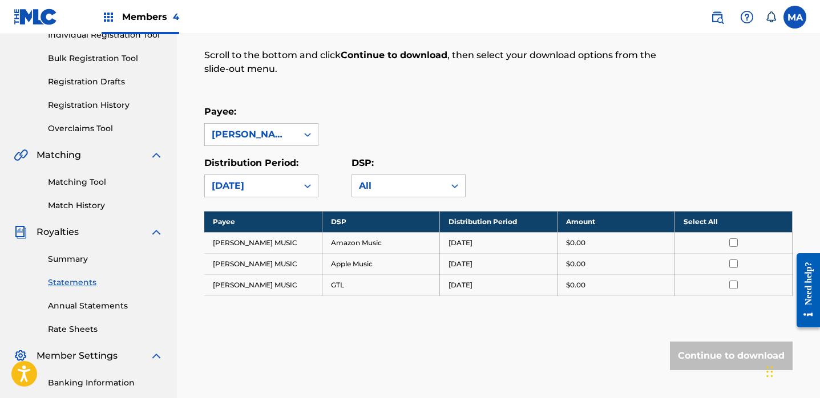
click at [698, 221] on th "Select All" at bounding box center [733, 221] width 118 height 21
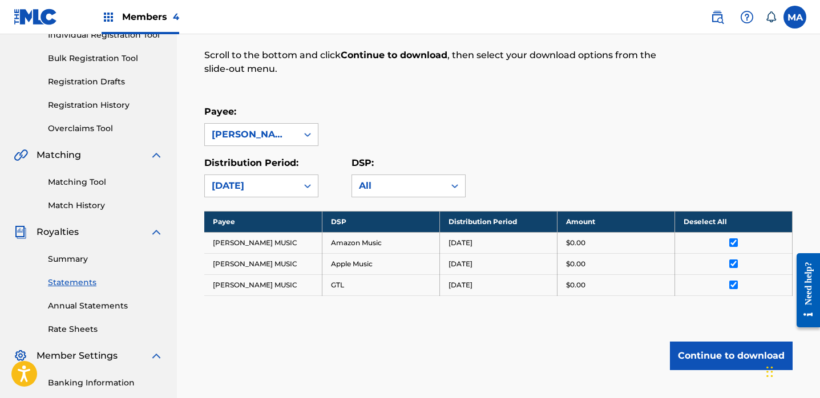
click at [702, 356] on button "Continue to download" at bounding box center [731, 356] width 123 height 29
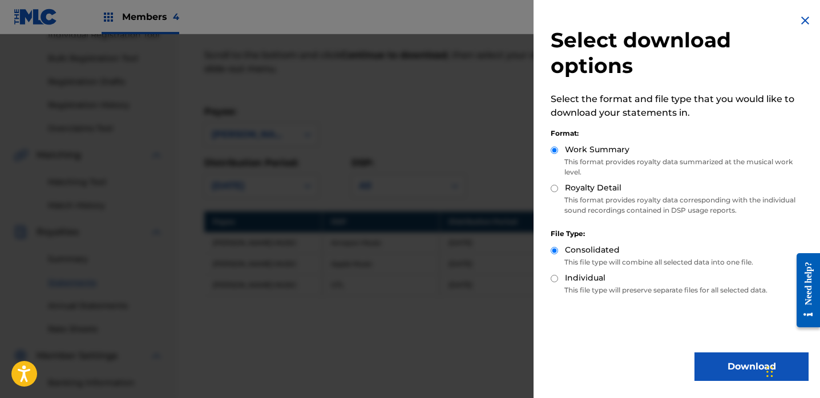
click at [554, 187] on input "Royalty Detail" at bounding box center [554, 188] width 7 height 7
radio input "true"
click at [728, 366] on button "Download" at bounding box center [751, 367] width 114 height 29
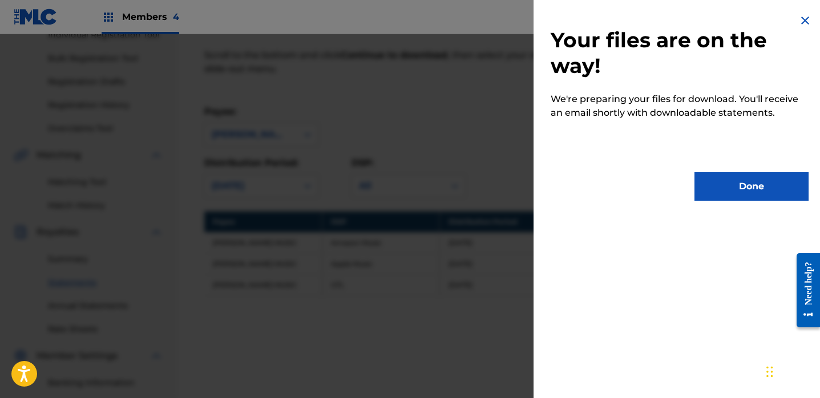
click at [726, 188] on button "Done" at bounding box center [751, 186] width 114 height 29
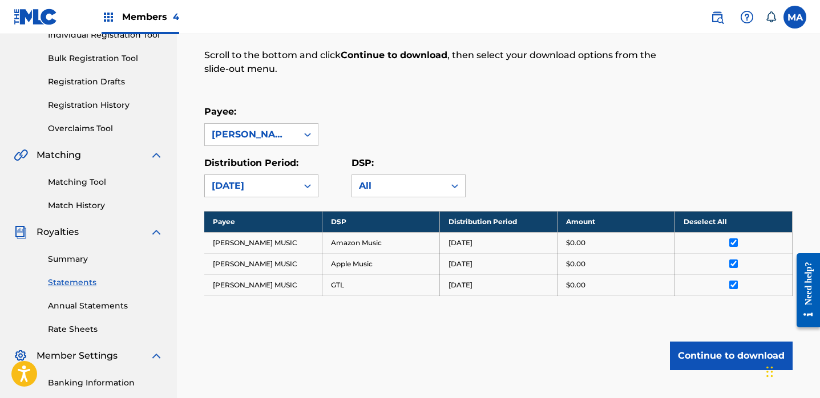
click at [305, 183] on icon at bounding box center [307, 185] width 11 height 11
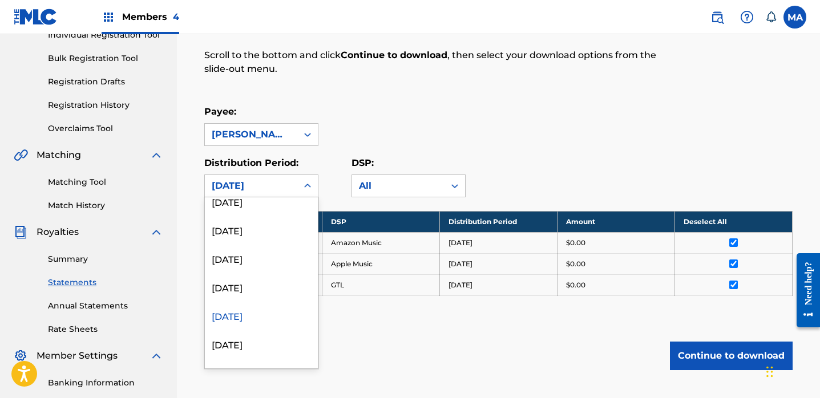
scroll to position [180, 0]
click at [252, 235] on div "[DATE]" at bounding box center [261, 231] width 113 height 29
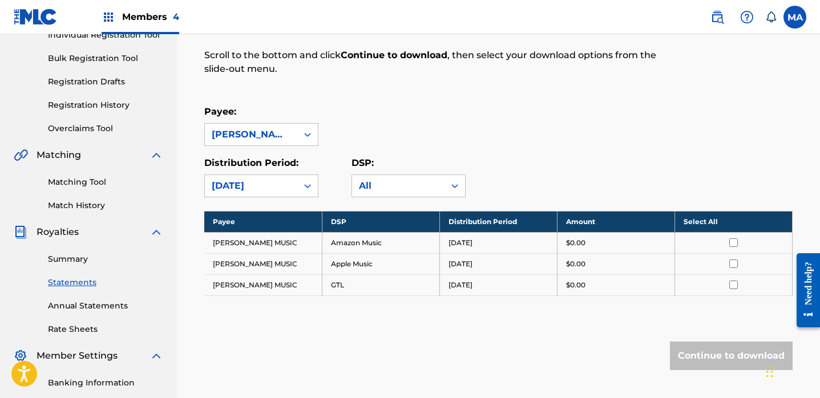
click at [700, 221] on th "Select All" at bounding box center [733, 221] width 118 height 21
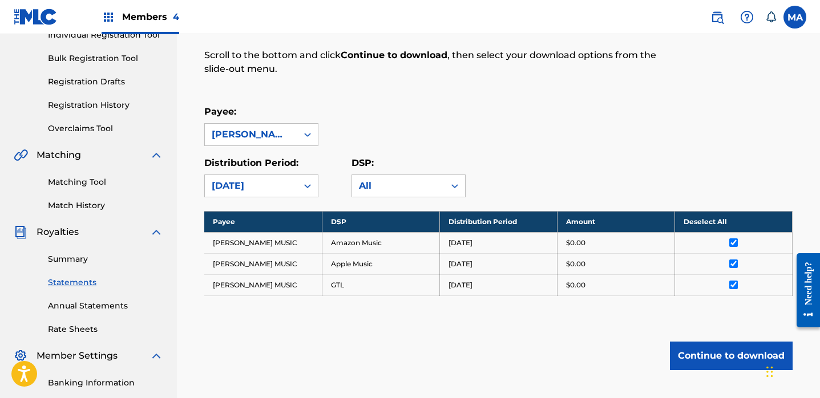
click at [704, 361] on button "Continue to download" at bounding box center [731, 356] width 123 height 29
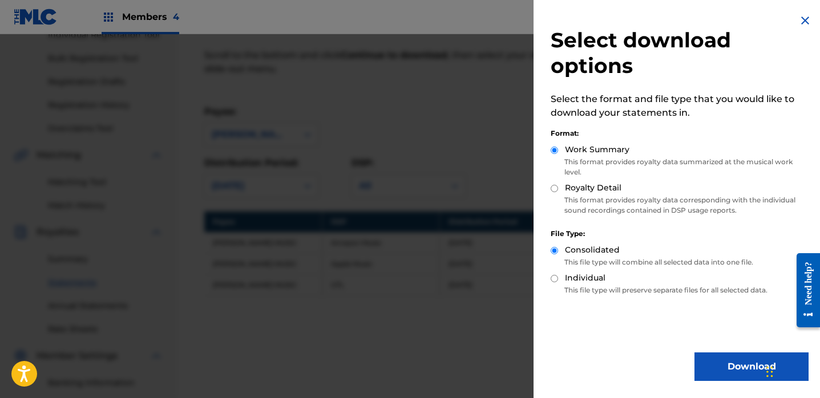
click at [555, 188] on input "Royalty Detail" at bounding box center [554, 188] width 7 height 7
radio input "true"
click at [721, 365] on button "Download" at bounding box center [751, 367] width 114 height 29
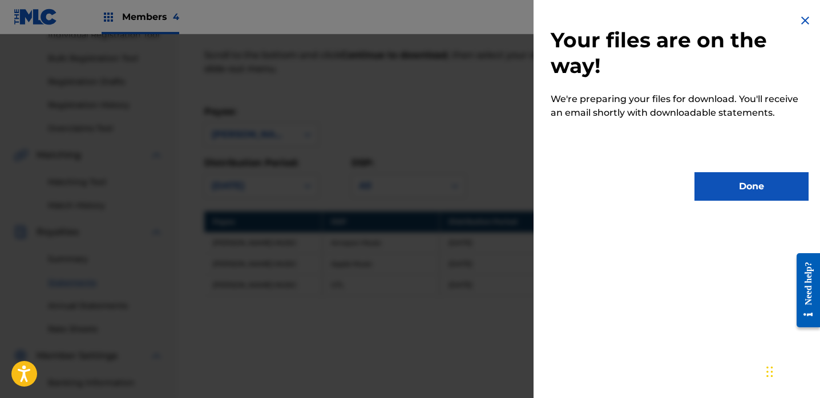
click at [726, 183] on button "Done" at bounding box center [751, 186] width 114 height 29
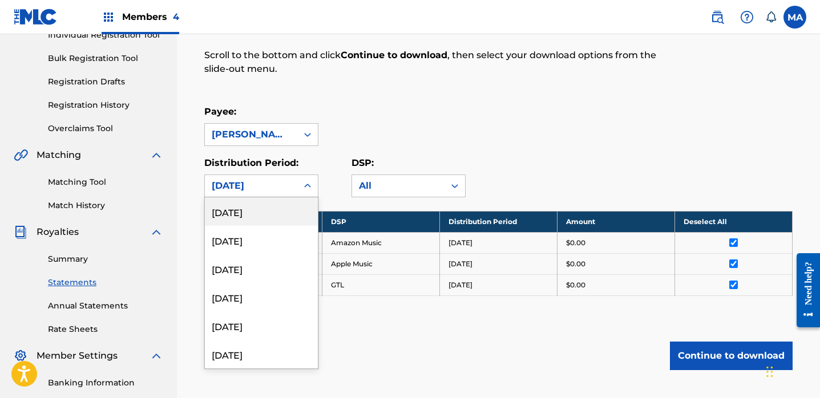
click at [307, 183] on icon at bounding box center [307, 185] width 11 height 11
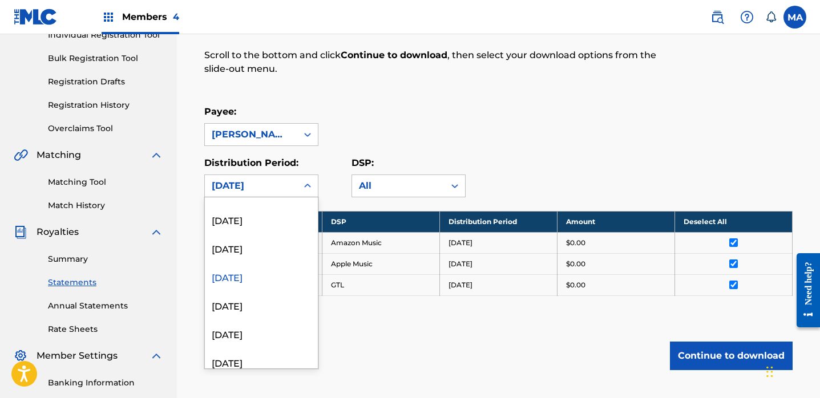
scroll to position [145, 0]
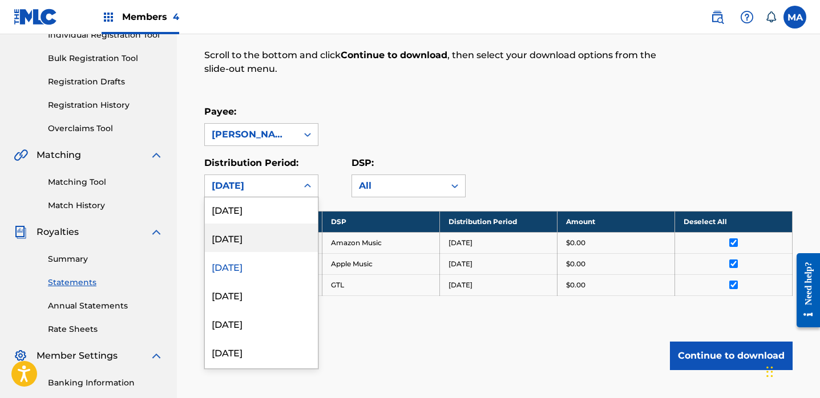
click at [262, 242] on div "[DATE]" at bounding box center [261, 238] width 113 height 29
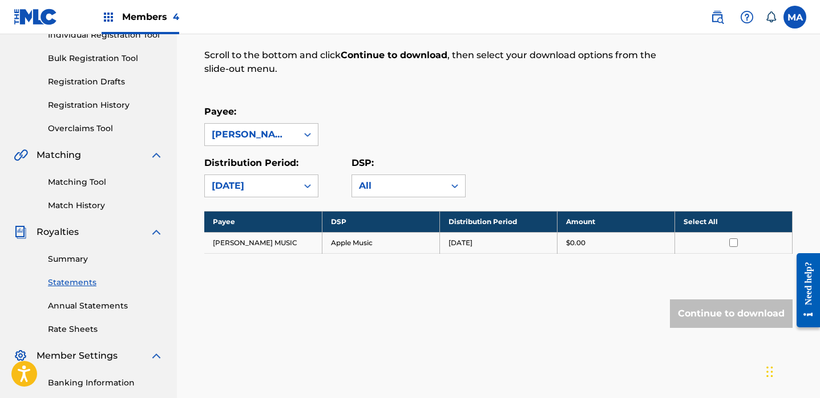
click at [703, 220] on th "Select All" at bounding box center [733, 221] width 118 height 21
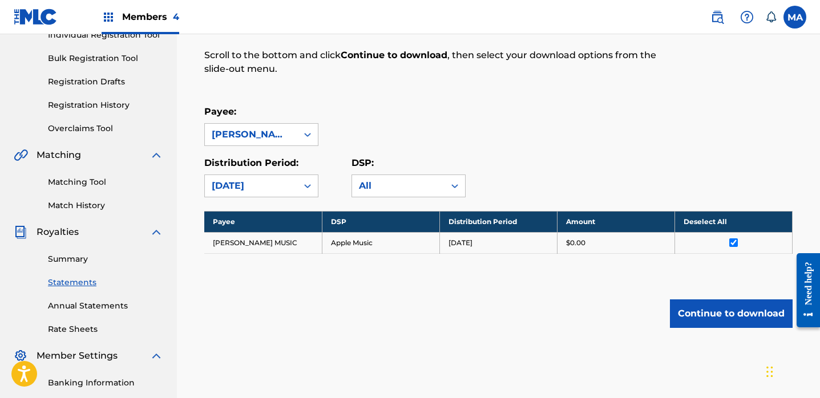
click at [729, 310] on button "Continue to download" at bounding box center [731, 314] width 123 height 29
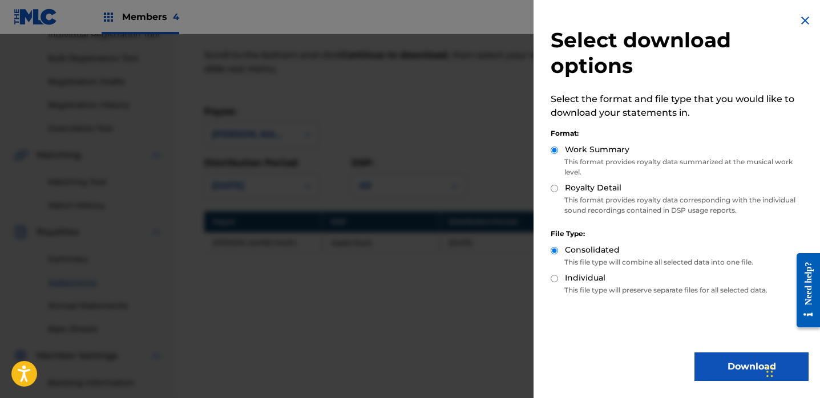
click at [553, 189] on input "Royalty Detail" at bounding box center [554, 188] width 7 height 7
radio input "true"
click at [743, 372] on button "Download" at bounding box center [751, 367] width 114 height 29
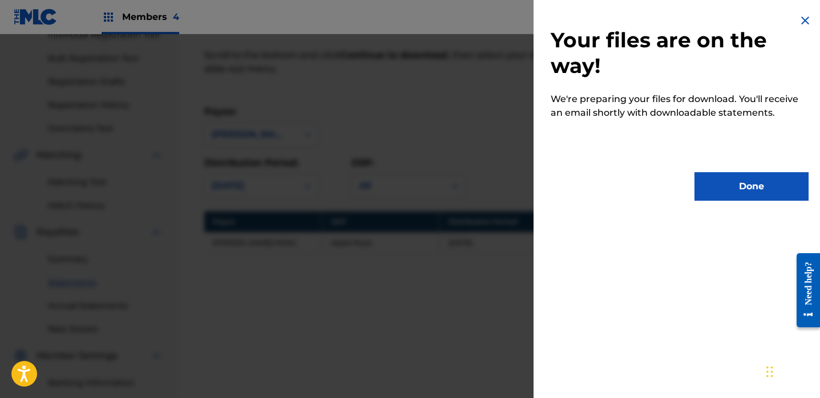
click at [750, 188] on button "Done" at bounding box center [751, 186] width 114 height 29
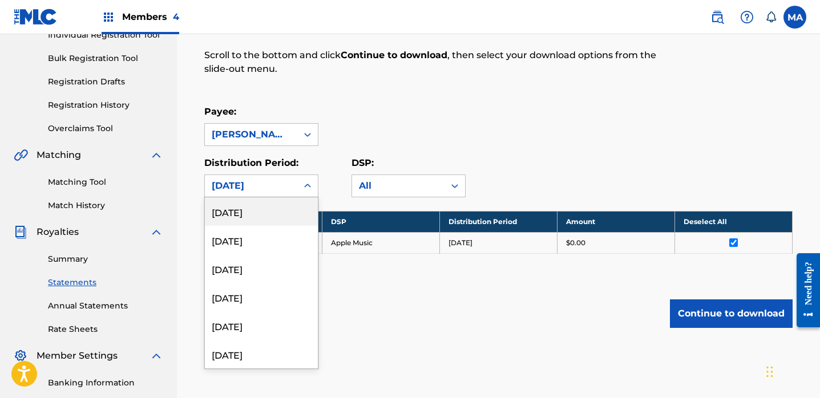
click at [306, 183] on icon at bounding box center [307, 185] width 11 height 11
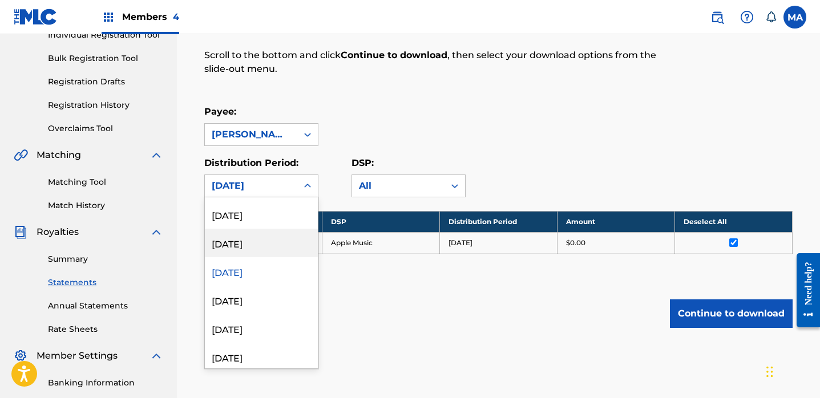
click at [256, 247] on div "[DATE]" at bounding box center [261, 243] width 113 height 29
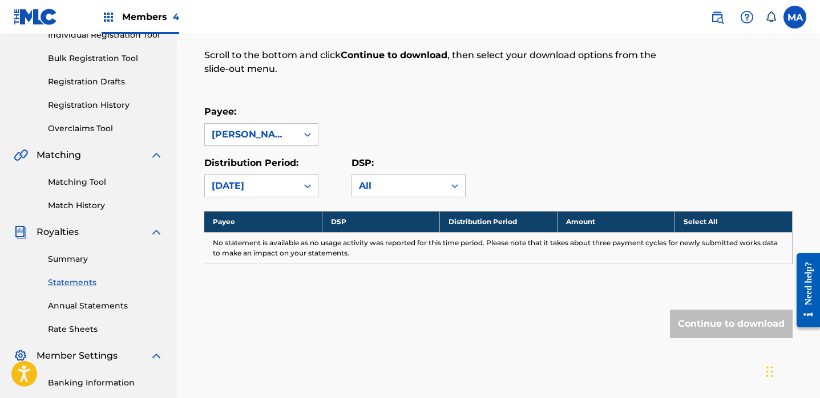
click at [308, 183] on icon at bounding box center [307, 185] width 11 height 11
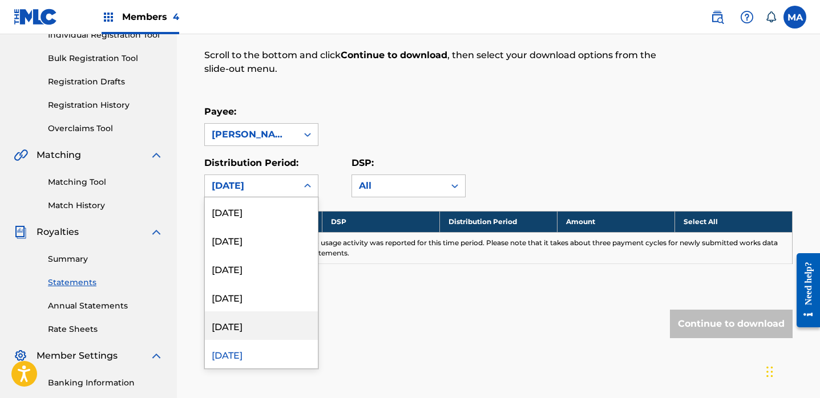
click at [243, 328] on div "[DATE]" at bounding box center [261, 326] width 113 height 29
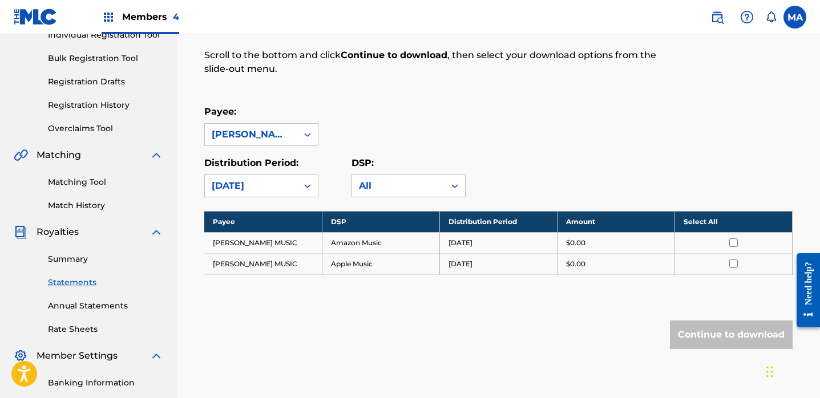
click at [706, 220] on th "Select All" at bounding box center [733, 221] width 118 height 21
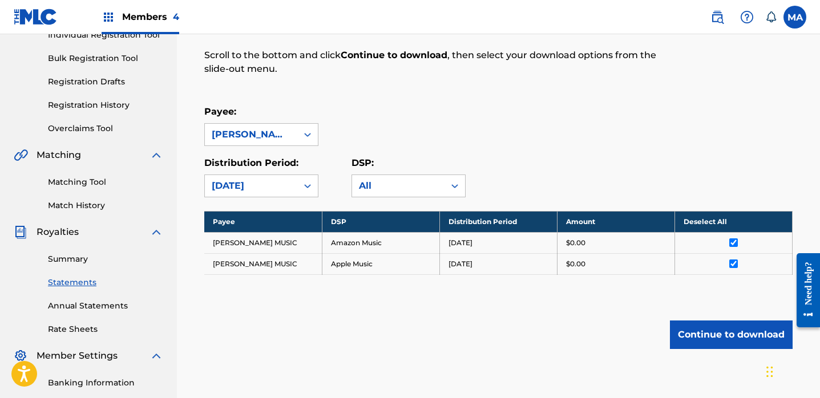
click at [721, 338] on button "Continue to download" at bounding box center [731, 335] width 123 height 29
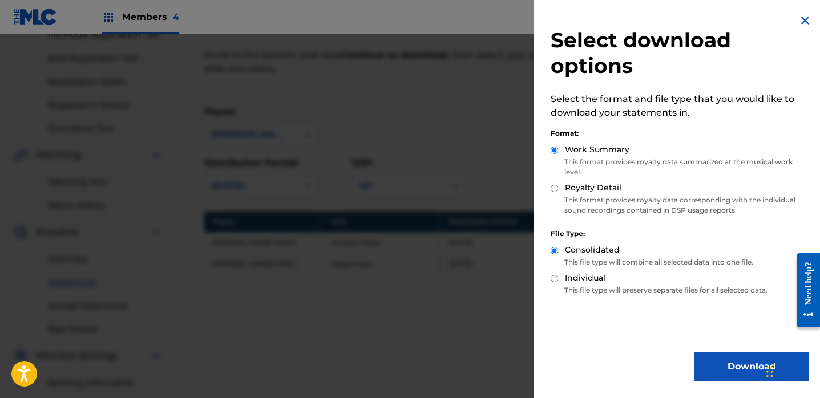
click at [553, 189] on input "Royalty Detail" at bounding box center [554, 188] width 7 height 7
radio input "true"
click at [711, 369] on button "Download" at bounding box center [751, 367] width 114 height 29
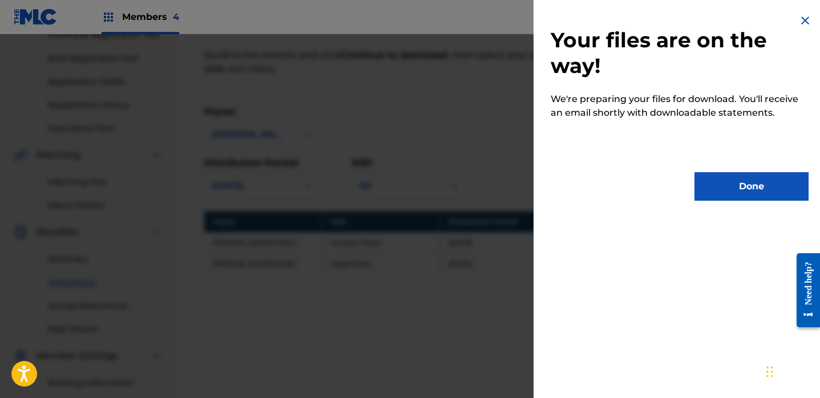
click at [756, 183] on button "Done" at bounding box center [751, 186] width 114 height 29
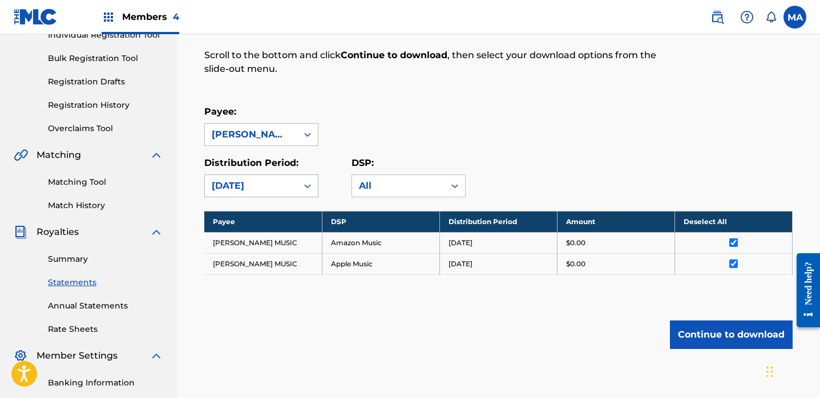
click at [308, 186] on icon at bounding box center [307, 185] width 11 height 11
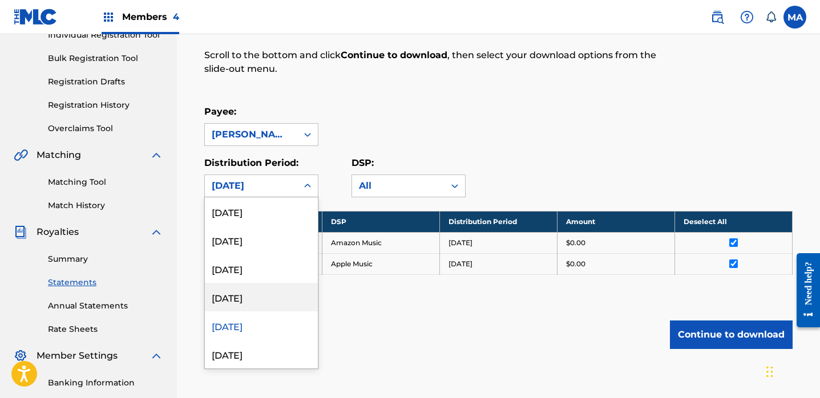
click at [246, 300] on div "[DATE]" at bounding box center [261, 297] width 113 height 29
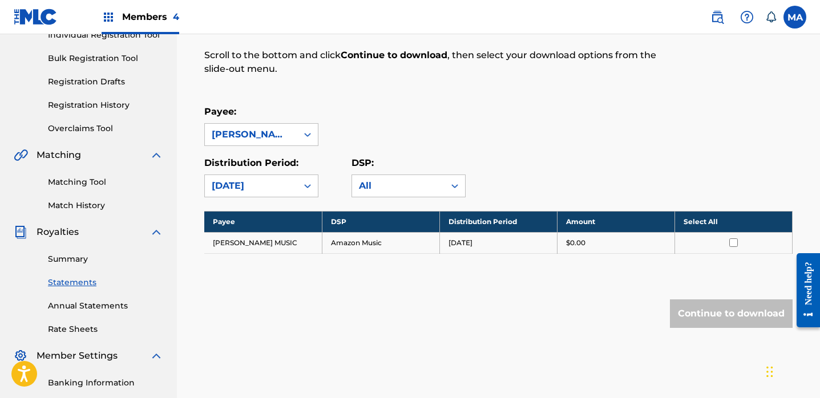
click at [706, 221] on th "Select All" at bounding box center [733, 221] width 118 height 21
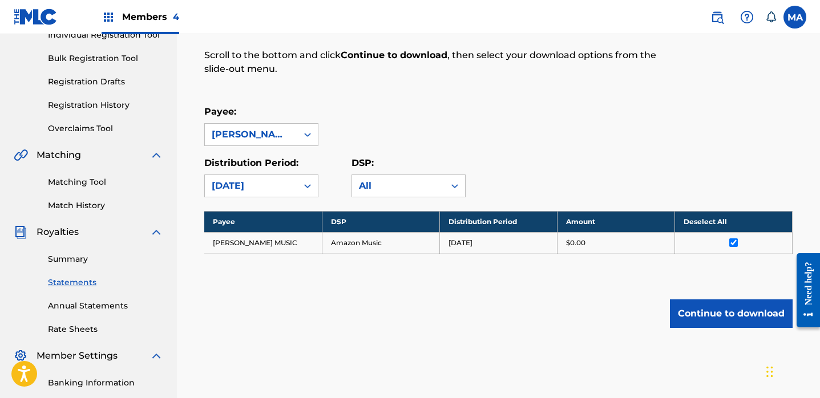
click at [720, 315] on button "Continue to download" at bounding box center [731, 314] width 123 height 29
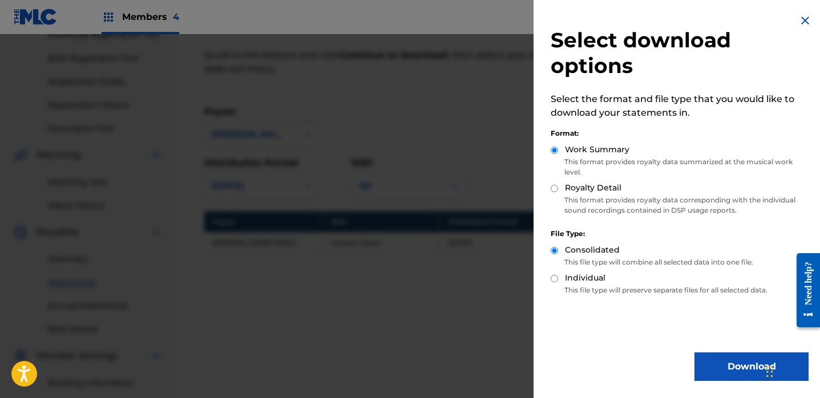
click at [556, 188] on input "Royalty Detail" at bounding box center [554, 188] width 7 height 7
radio input "true"
click at [737, 370] on button "Download" at bounding box center [751, 367] width 114 height 29
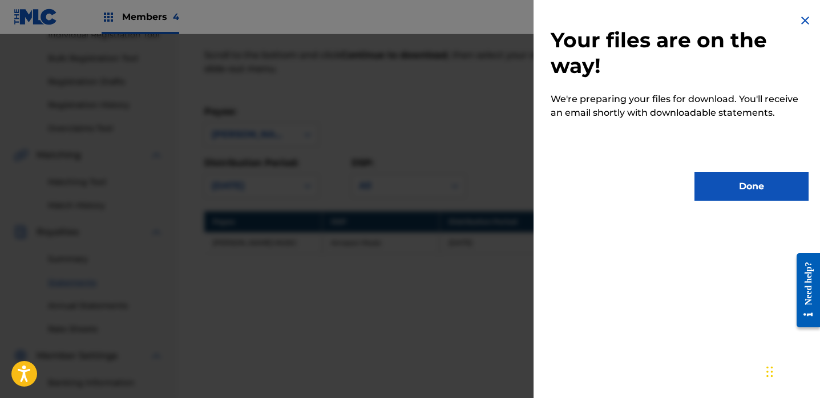
click at [744, 182] on button "Done" at bounding box center [751, 186] width 114 height 29
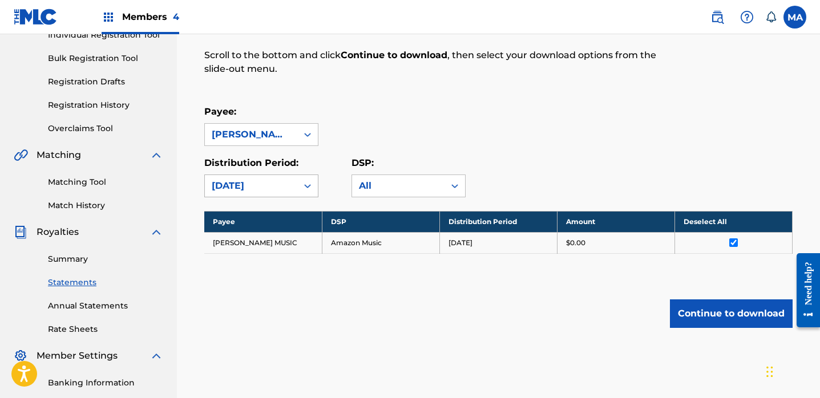
click at [308, 185] on icon at bounding box center [307, 185] width 11 height 11
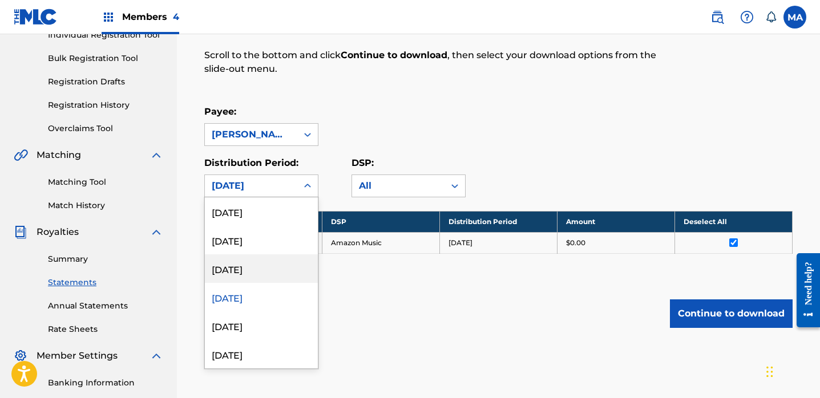
click at [237, 270] on div "[DATE]" at bounding box center [261, 268] width 113 height 29
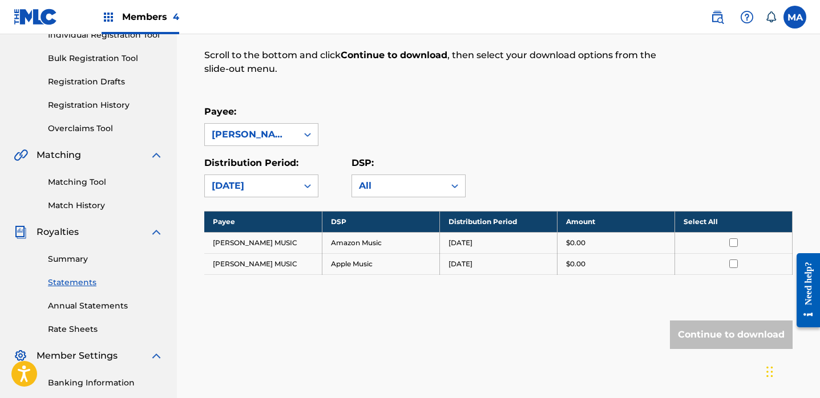
click at [697, 224] on th "Select All" at bounding box center [733, 221] width 118 height 21
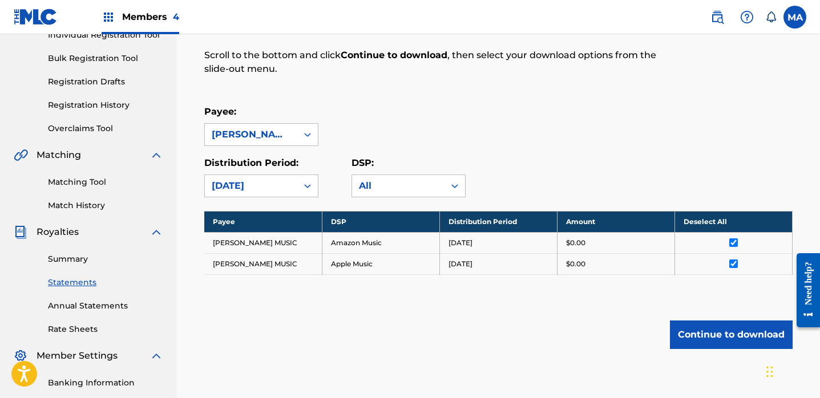
click at [740, 337] on button "Continue to download" at bounding box center [731, 335] width 123 height 29
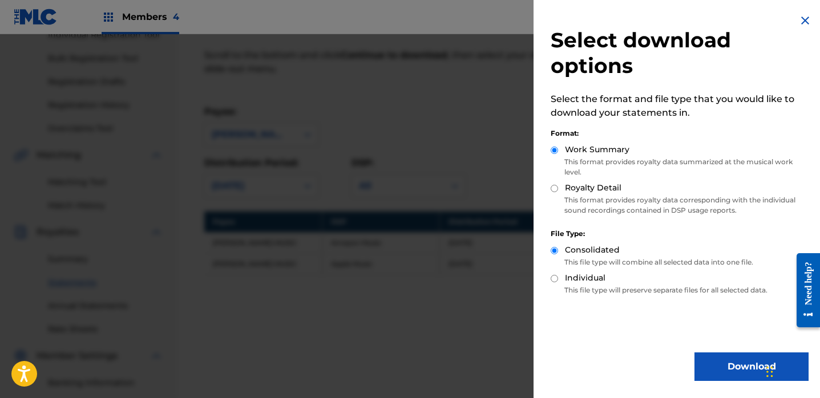
click at [551, 187] on input "Royalty Detail" at bounding box center [554, 188] width 7 height 7
radio input "true"
click at [718, 369] on button "Download" at bounding box center [751, 367] width 114 height 29
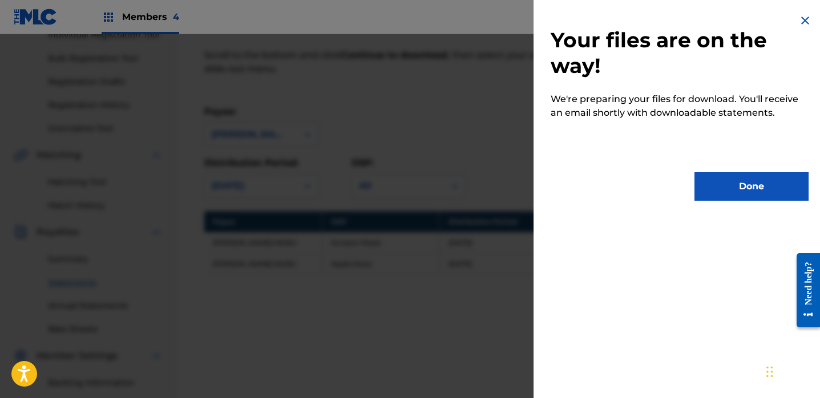
click at [744, 185] on button "Done" at bounding box center [751, 186] width 114 height 29
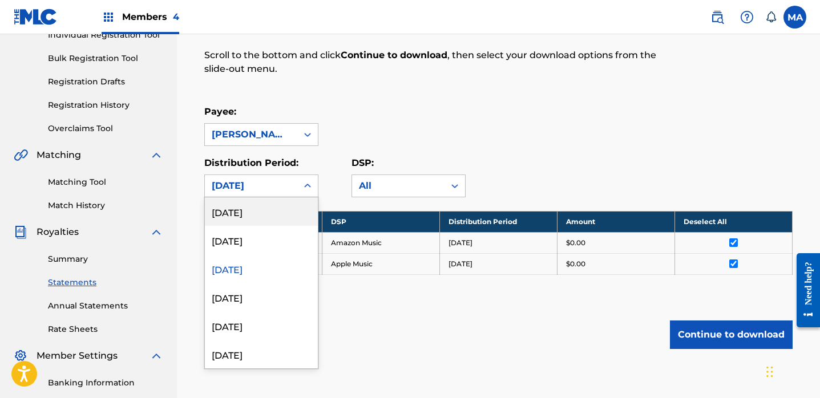
click at [305, 184] on icon at bounding box center [307, 185] width 11 height 11
click at [240, 241] on div "[DATE]" at bounding box center [261, 240] width 113 height 29
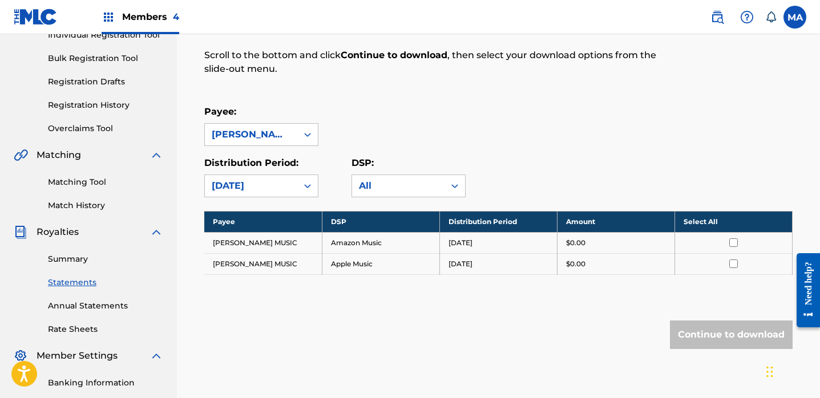
click at [708, 223] on th "Select All" at bounding box center [733, 221] width 118 height 21
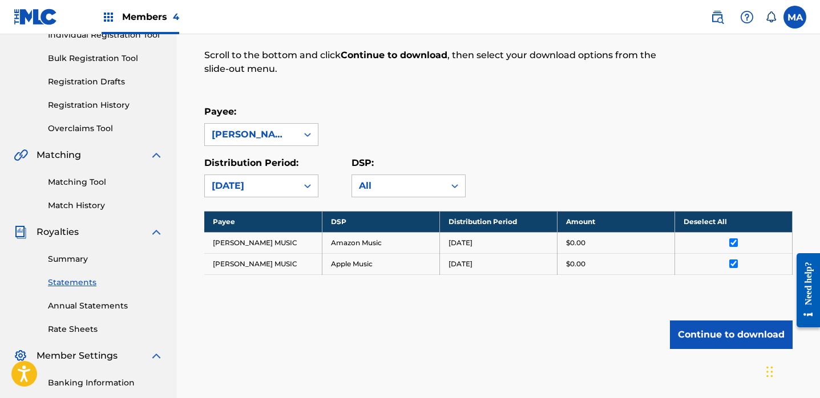
click at [705, 223] on th "Deselect All" at bounding box center [733, 221] width 118 height 21
